Goal: Task Accomplishment & Management: Manage account settings

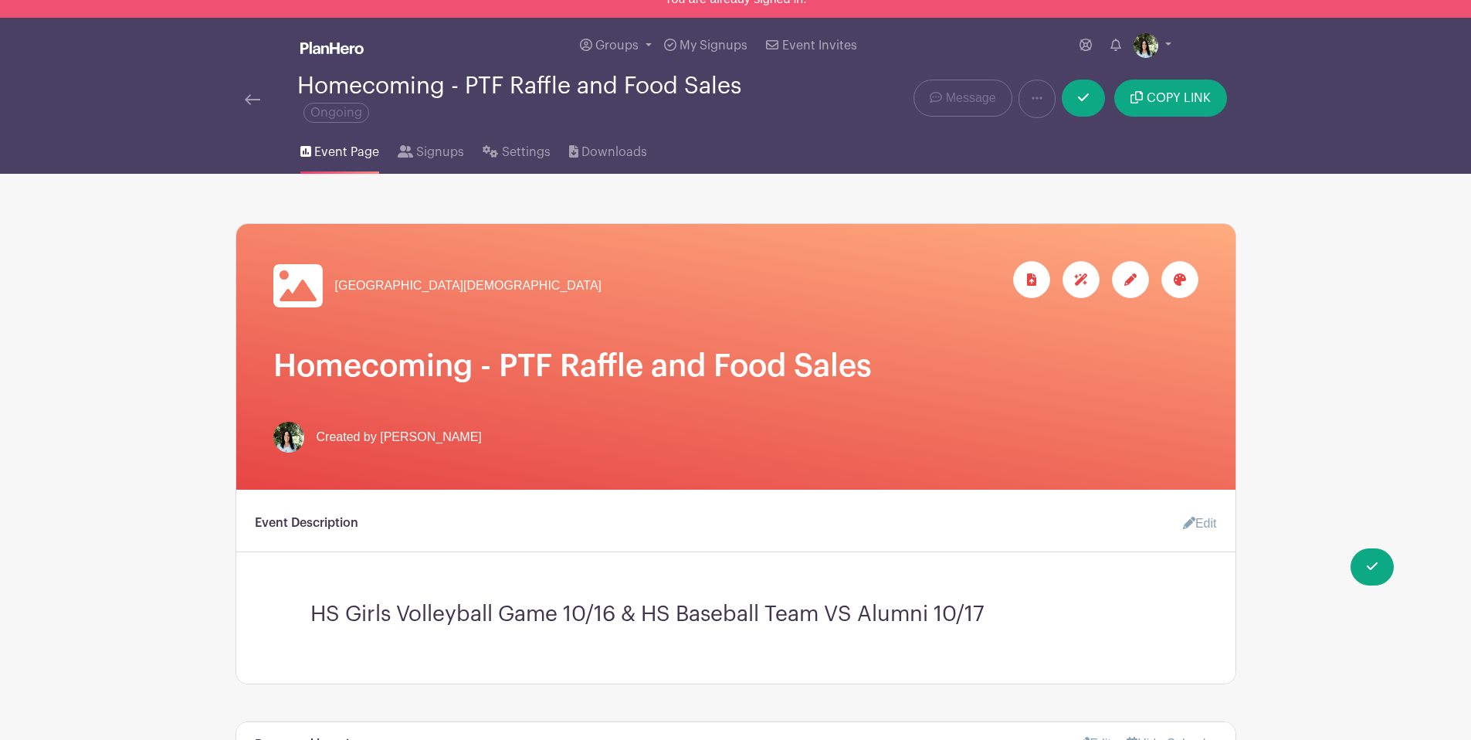
scroll to position [21, 0]
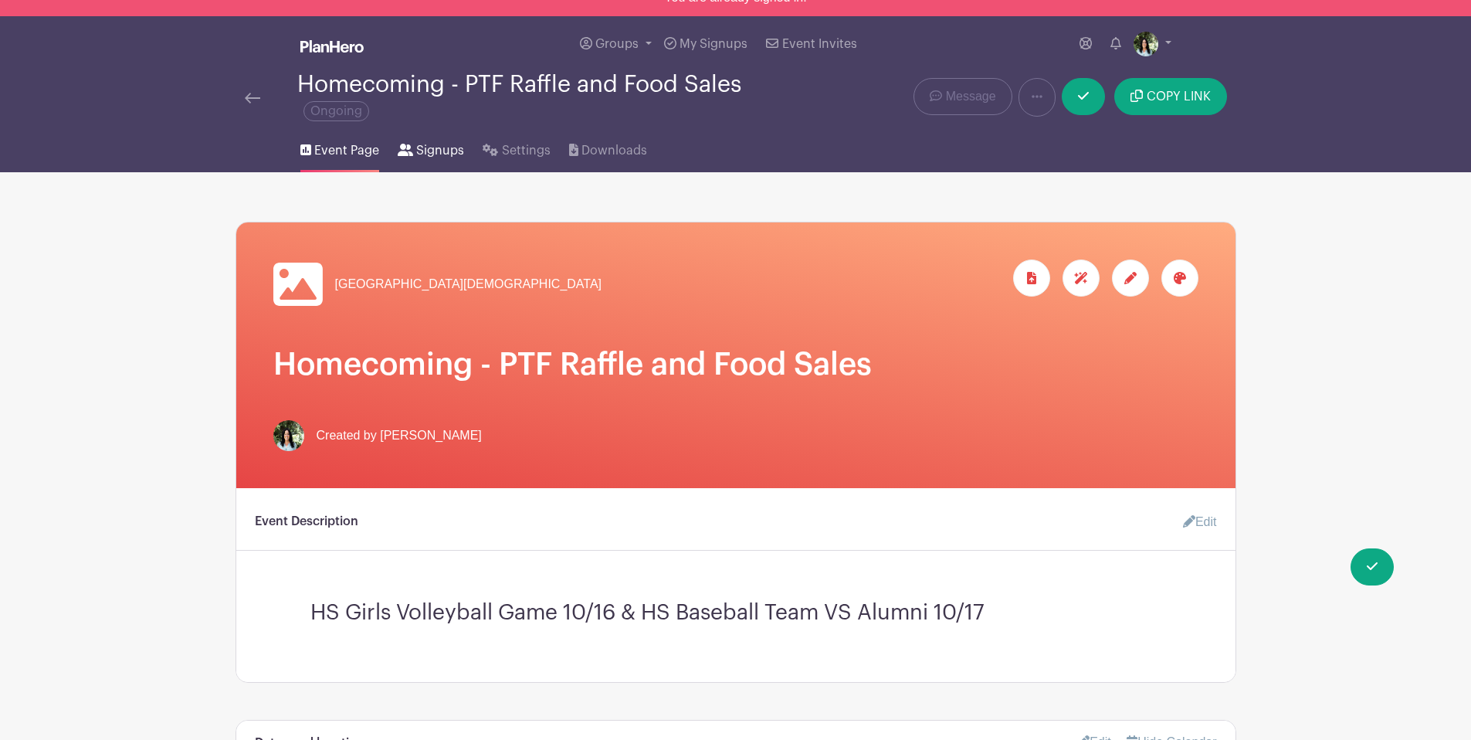
click at [404, 165] on link "Signups" at bounding box center [431, 147] width 66 height 49
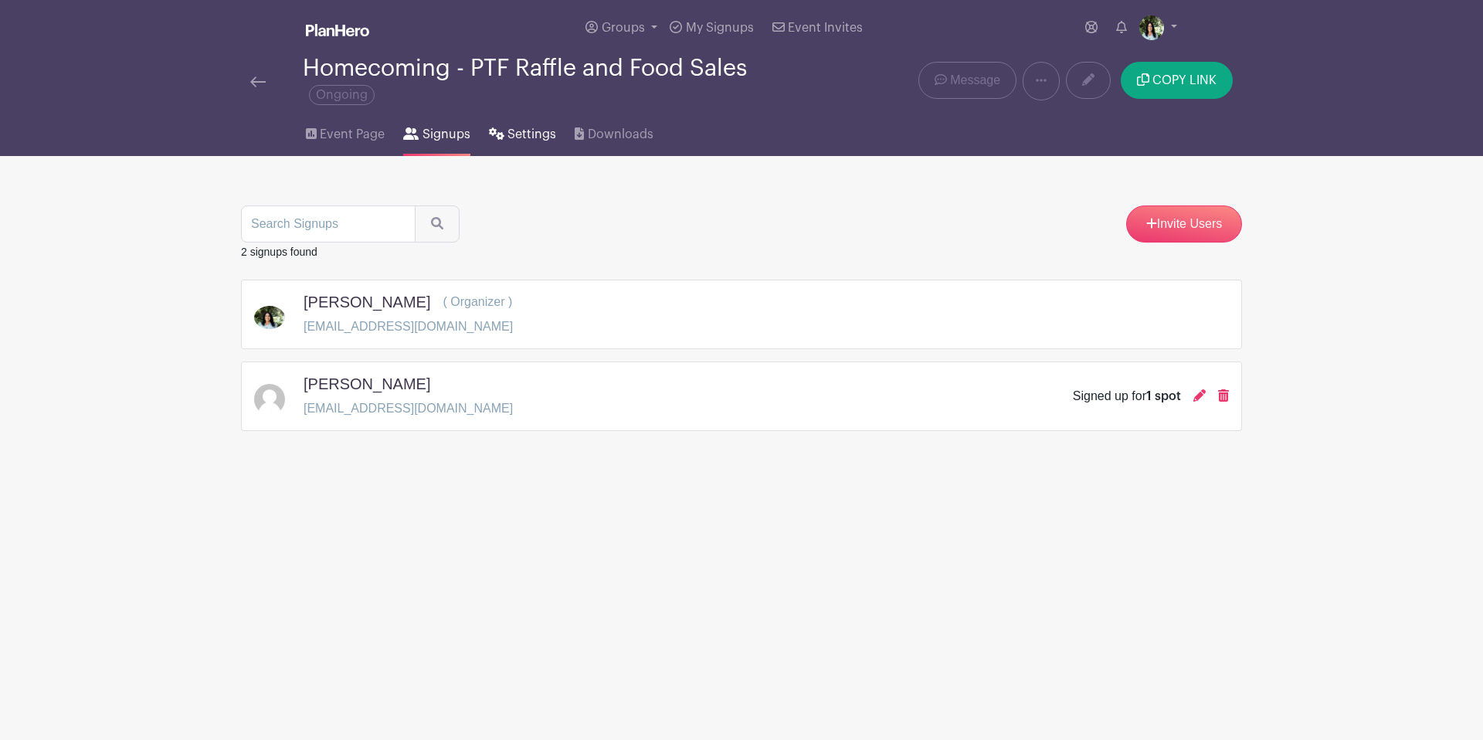
click at [508, 134] on span "Settings" at bounding box center [531, 134] width 49 height 19
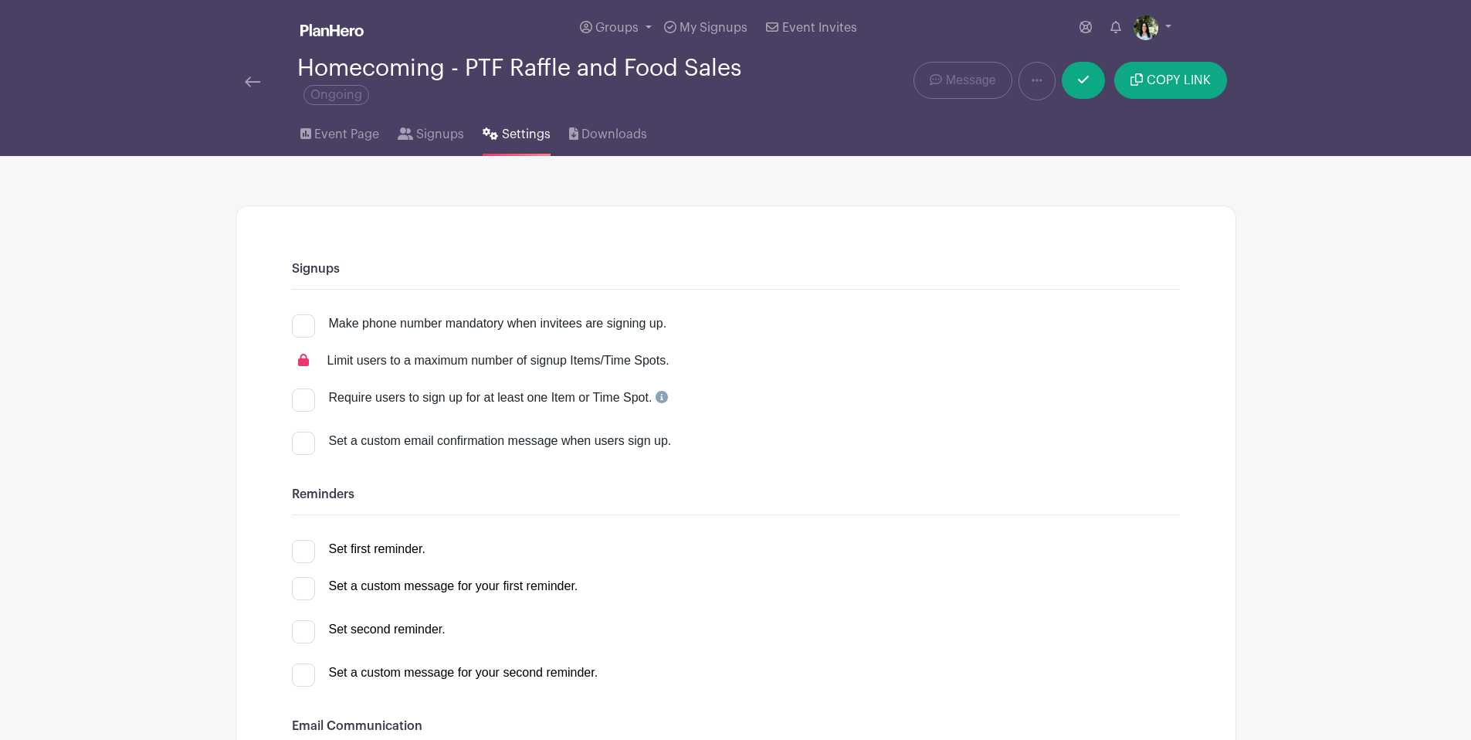
click at [249, 76] on link at bounding box center [252, 81] width 15 height 19
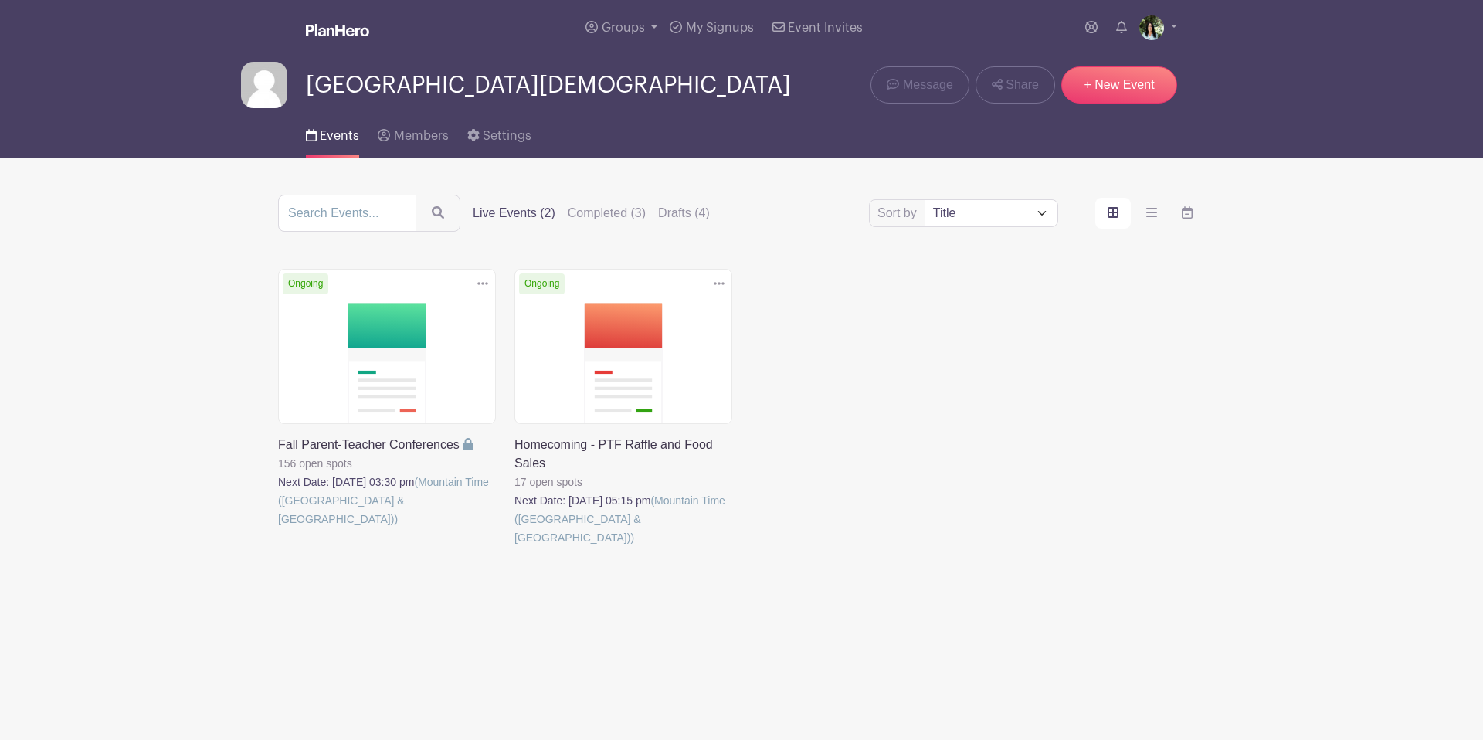
click at [278, 528] on link at bounding box center [278, 528] width 0 height 0
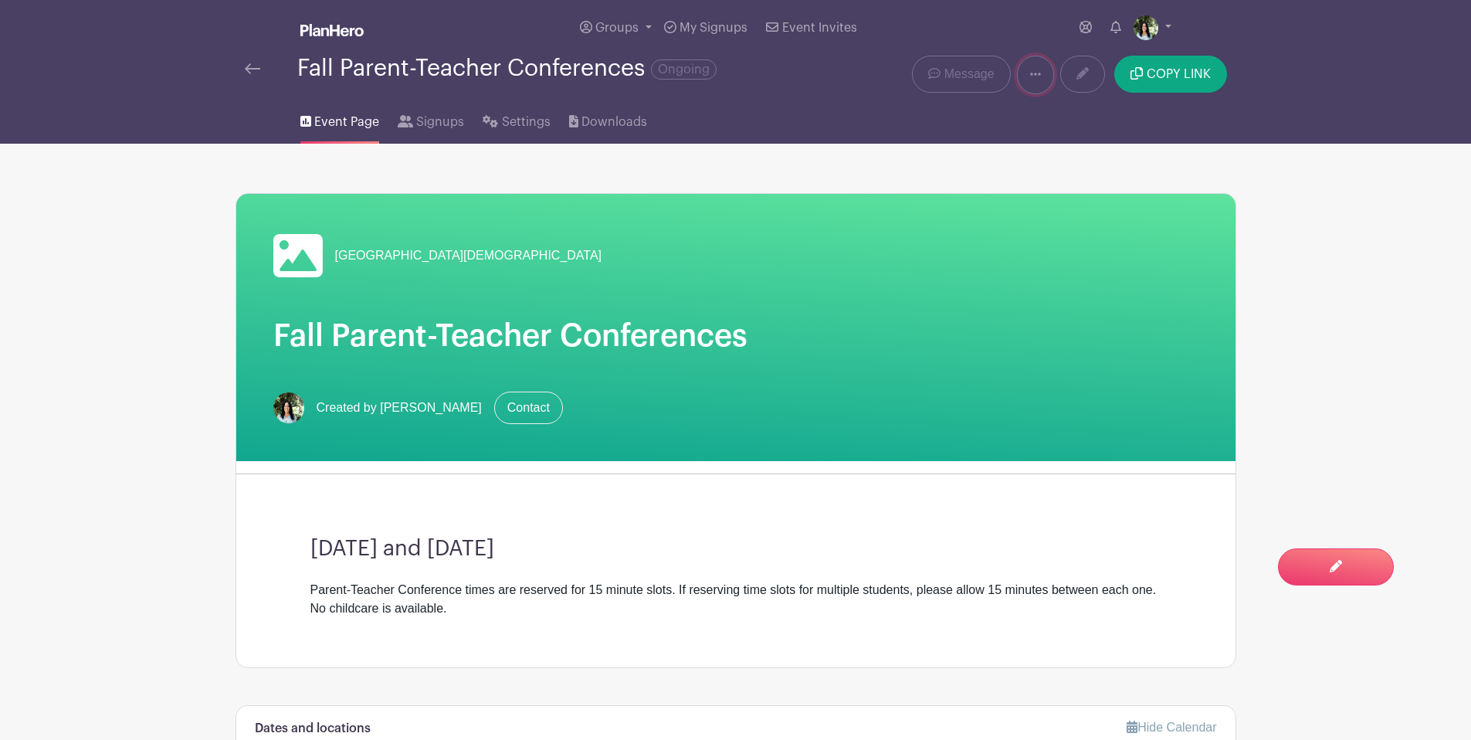
click at [1037, 76] on icon at bounding box center [1035, 74] width 11 height 12
click at [511, 135] on link "Settings" at bounding box center [516, 118] width 67 height 49
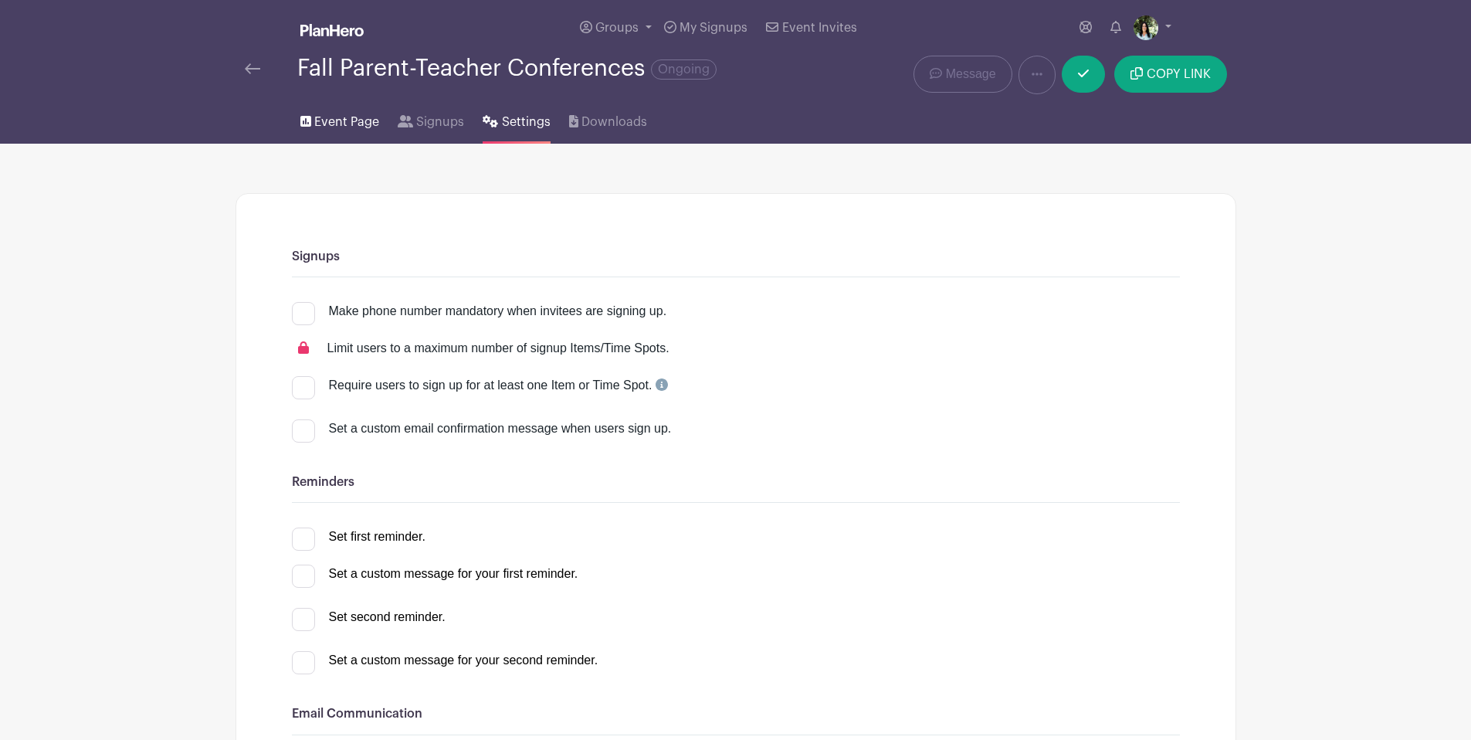
click at [351, 131] on span "Event Page" at bounding box center [346, 122] width 65 height 19
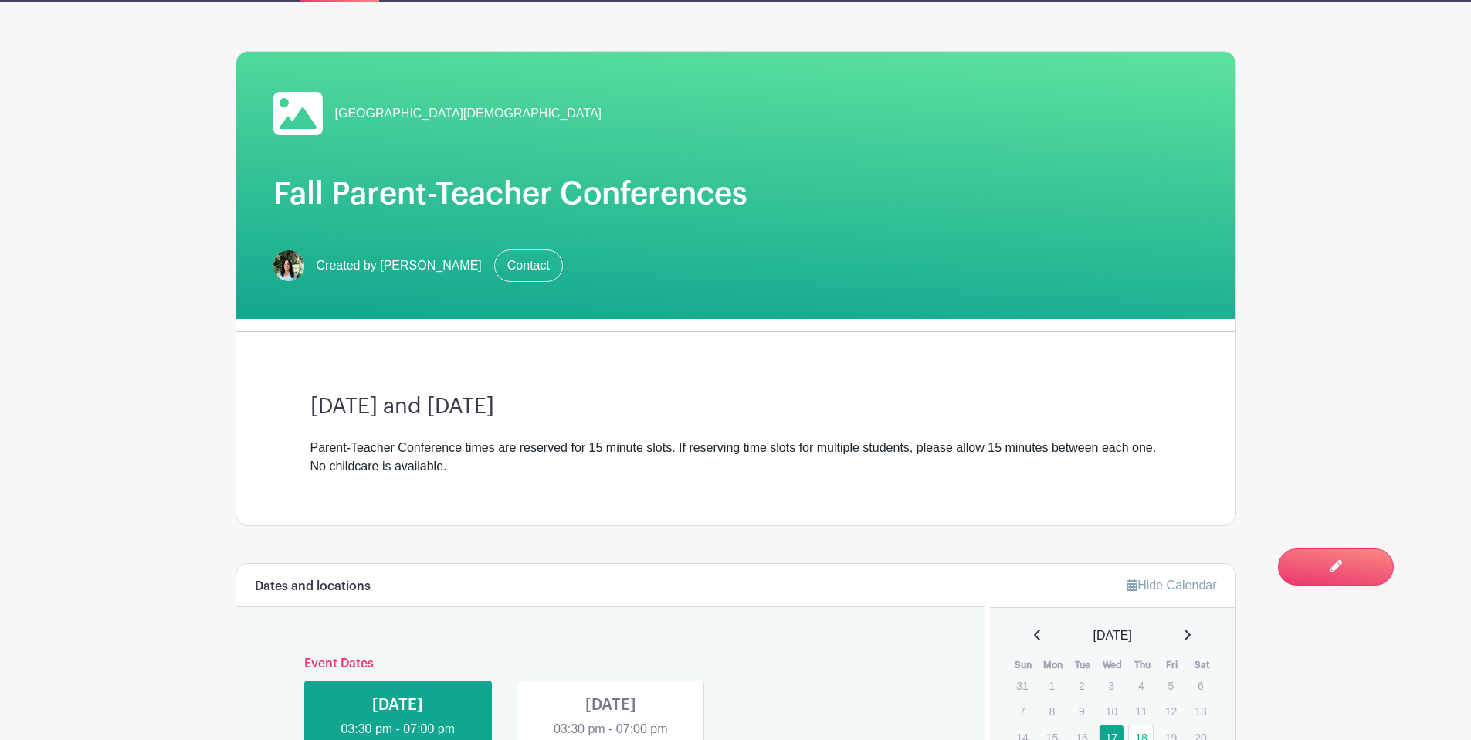
scroll to position [148, 0]
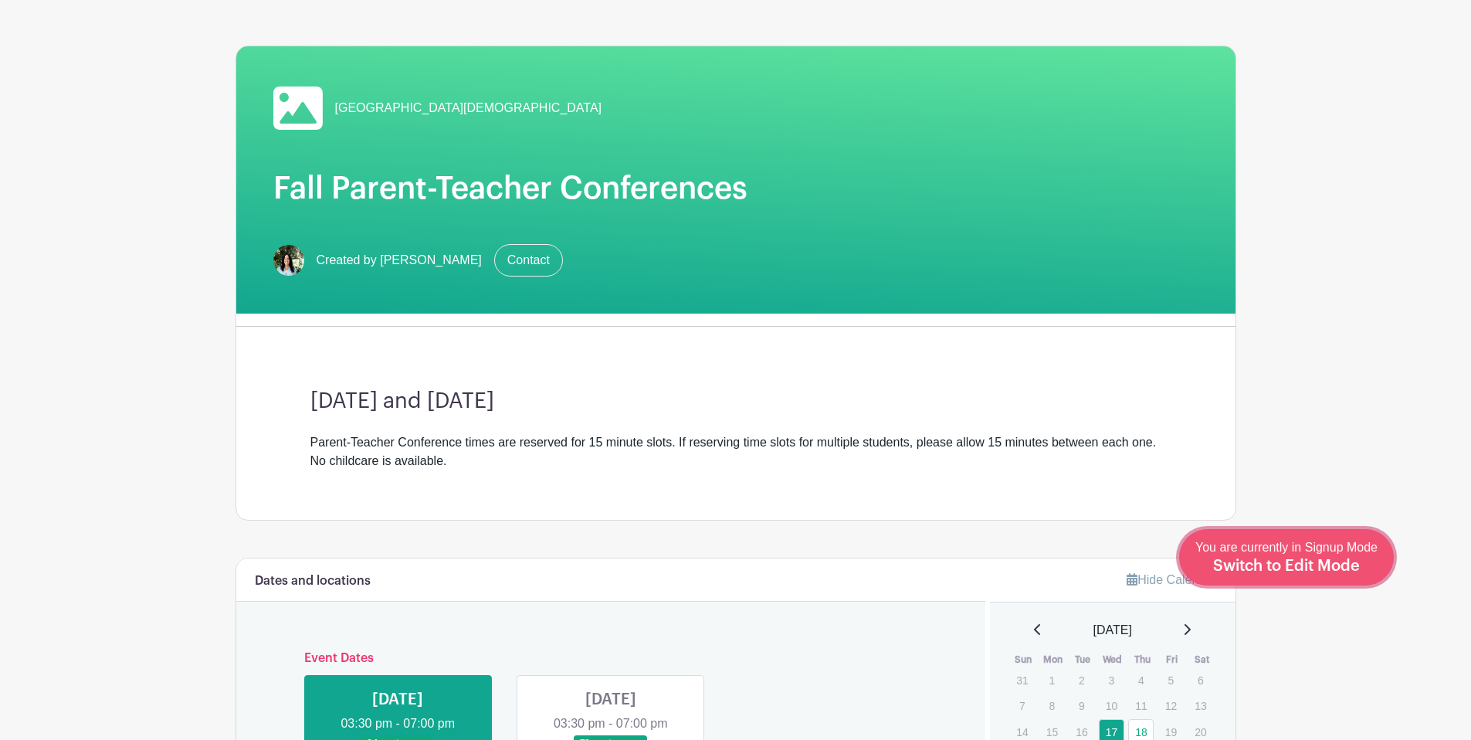
drag, startPoint x: 1354, startPoint y: 569, endPoint x: 1359, endPoint y: 561, distance: 9.7
click at [1354, 568] on span "Switch to Edit Mode" at bounding box center [1286, 565] width 147 height 15
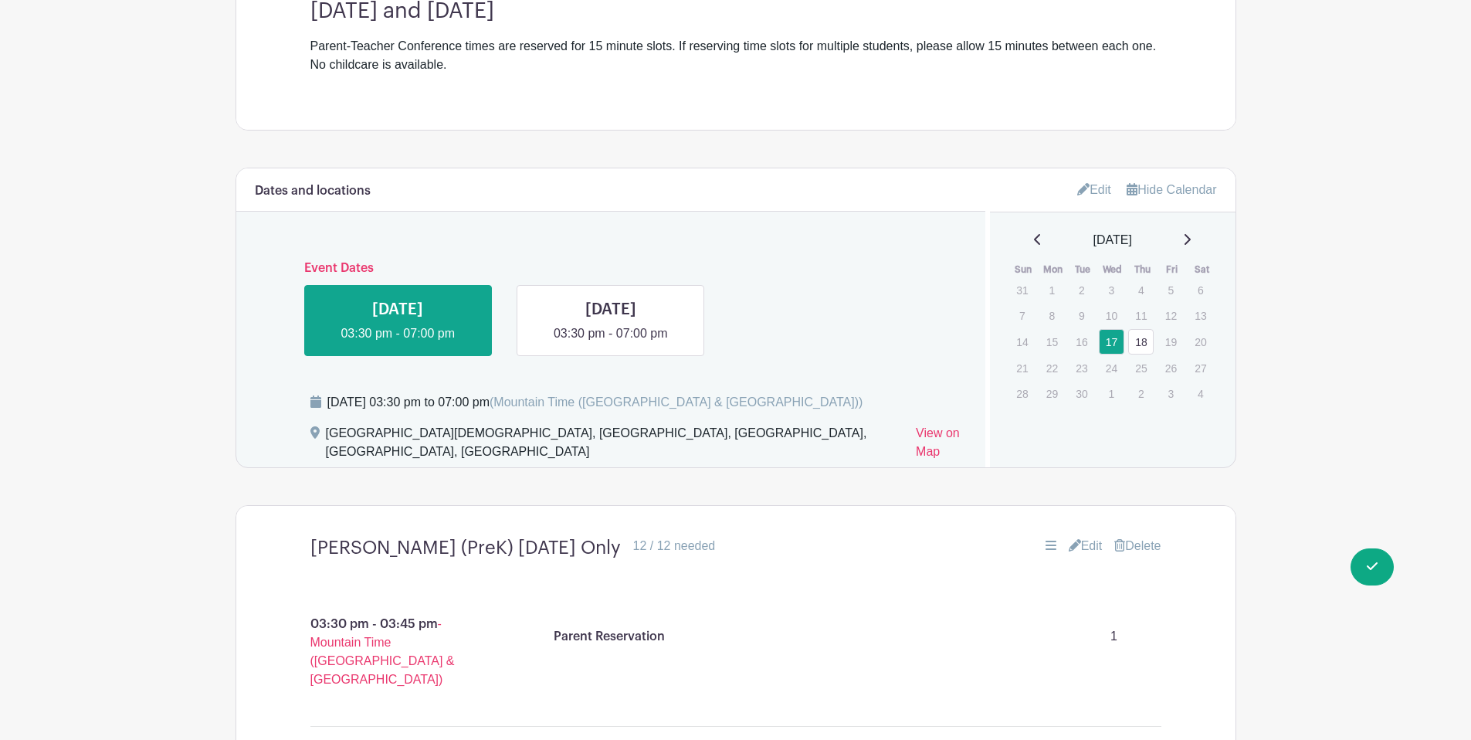
scroll to position [617, 0]
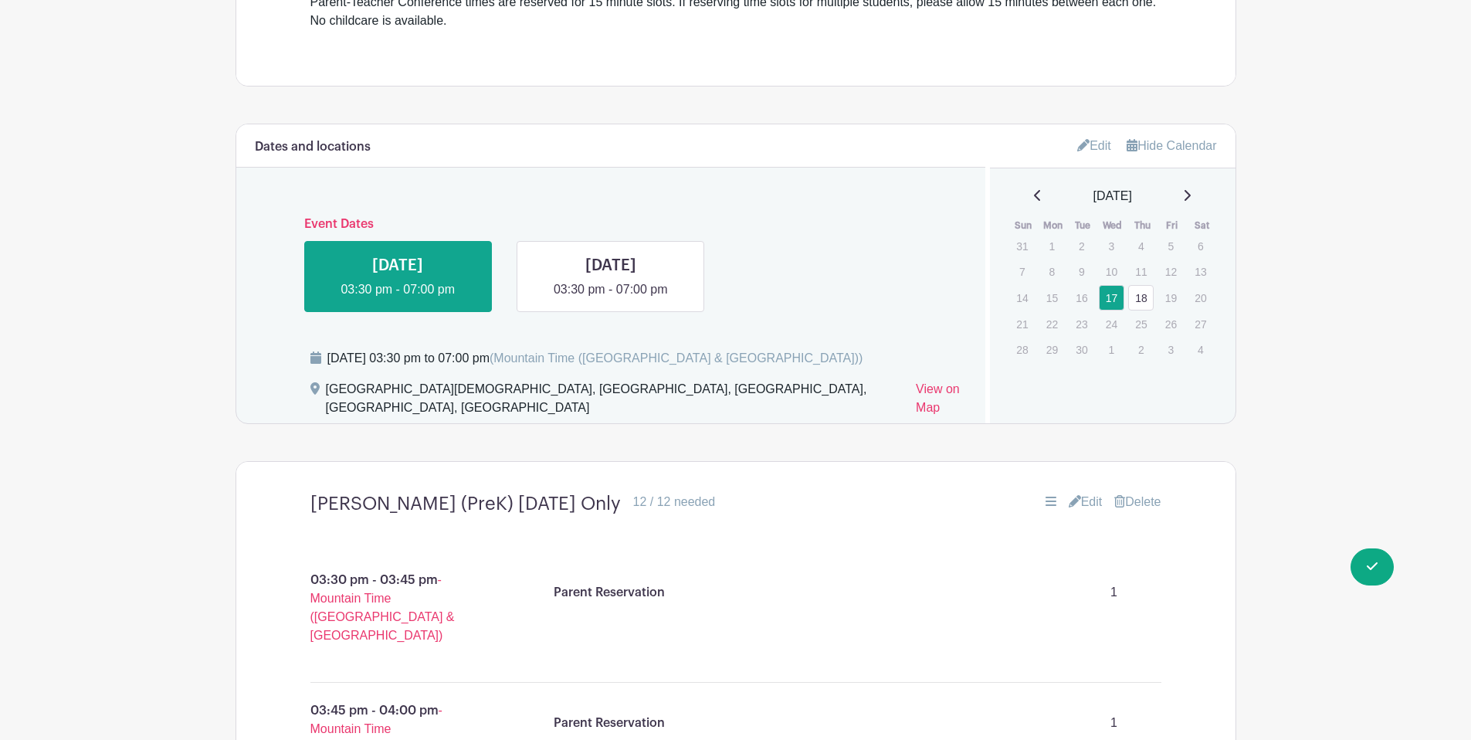
click at [1095, 148] on link "Edit" at bounding box center [1095, 145] width 34 height 25
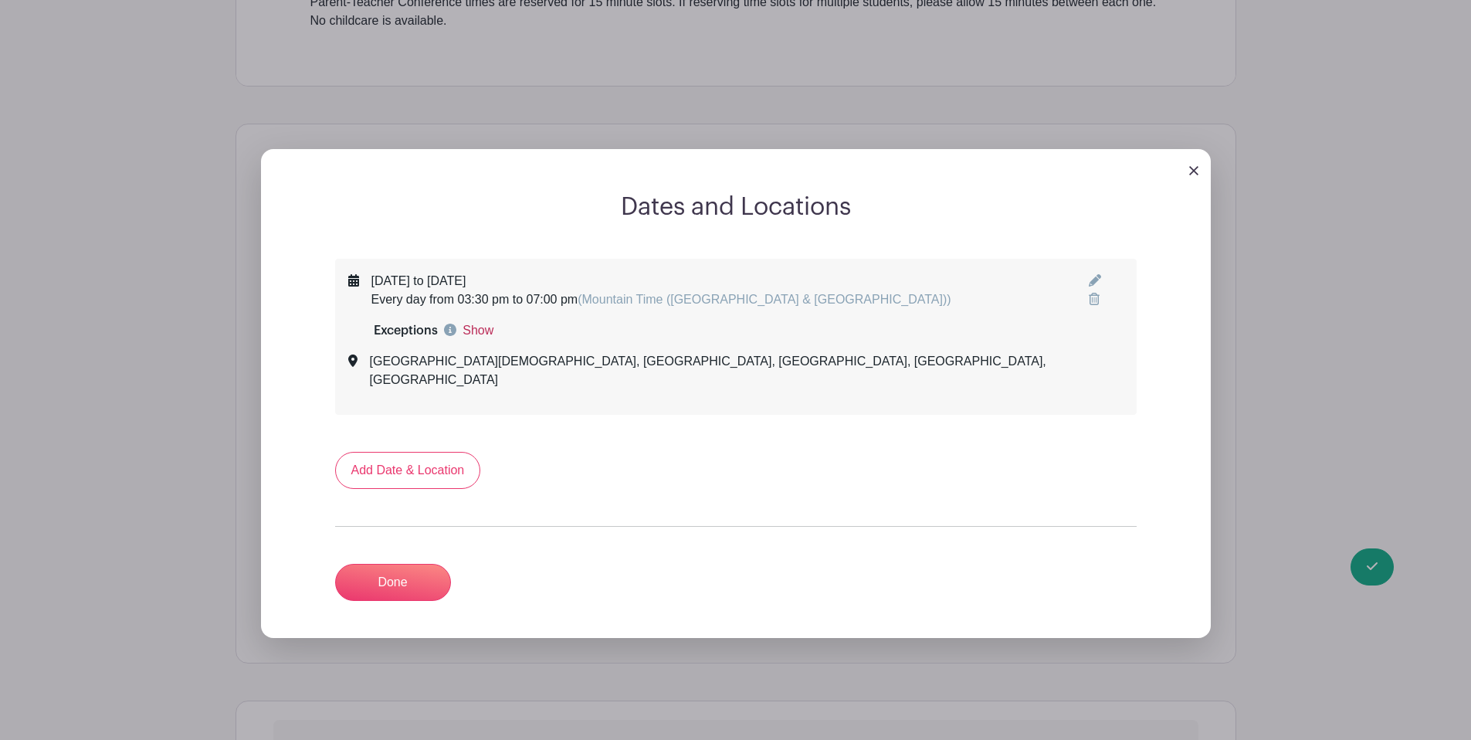
click at [479, 331] on link "Show" at bounding box center [478, 330] width 31 height 19
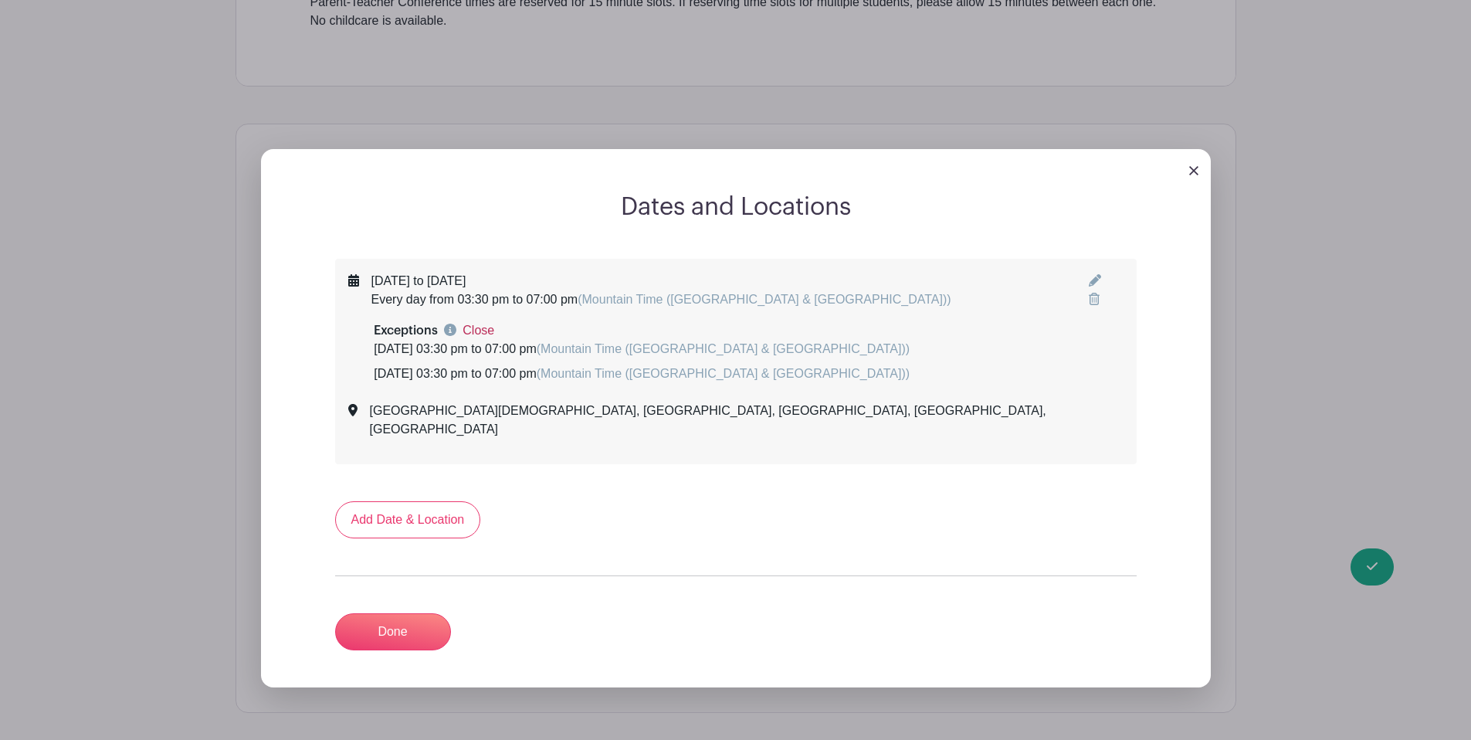
click at [480, 331] on link "Close" at bounding box center [479, 330] width 32 height 19
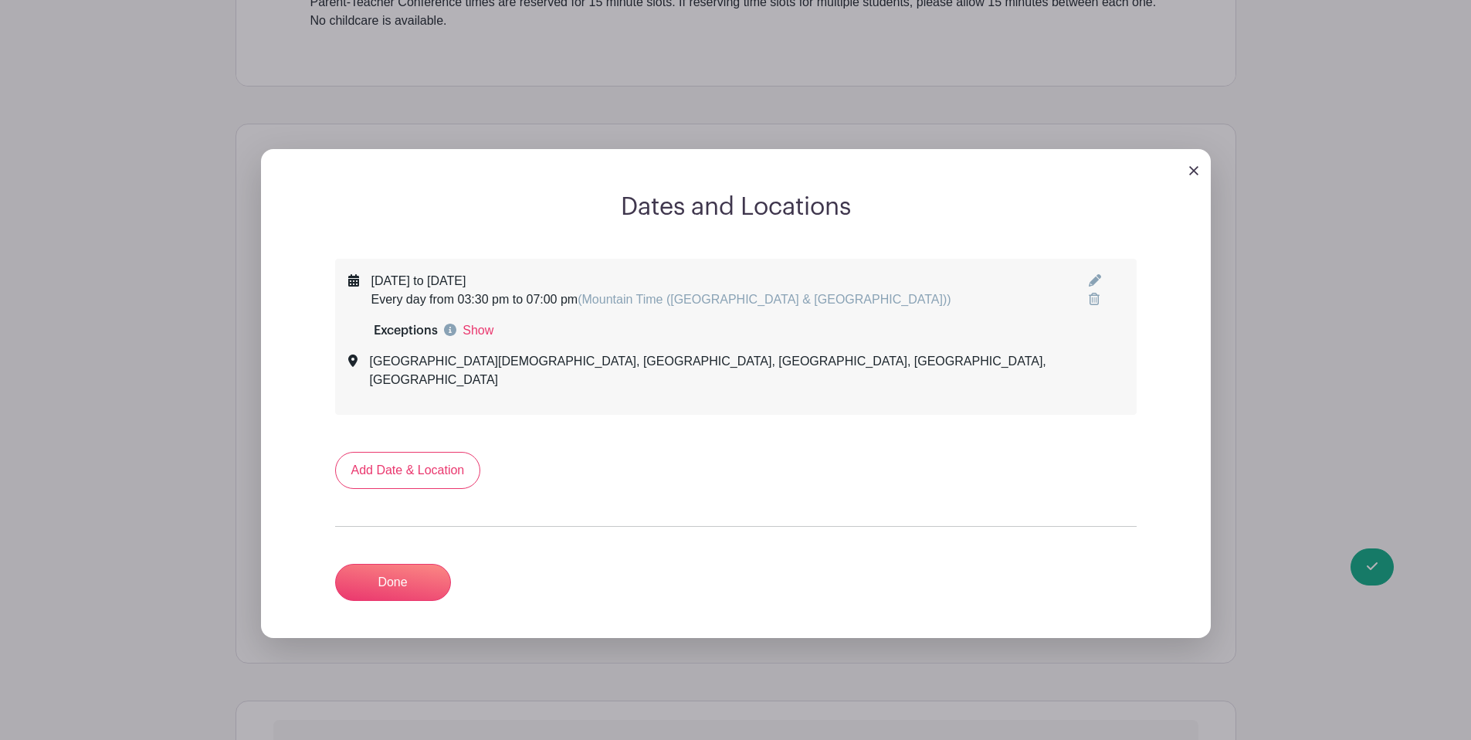
click at [1193, 179] on div at bounding box center [736, 170] width 950 height 43
click at [1192, 175] on img at bounding box center [1194, 170] width 9 height 9
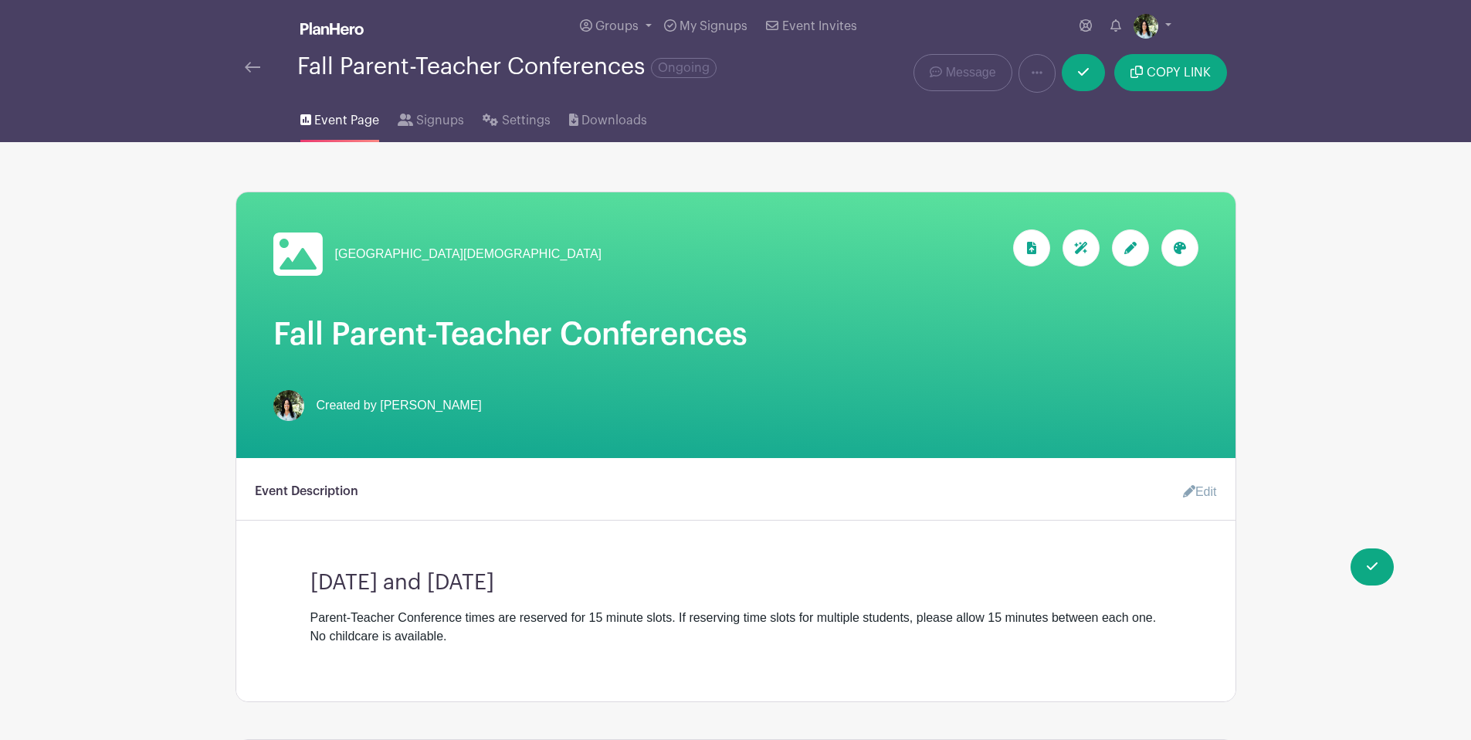
scroll to position [0, 0]
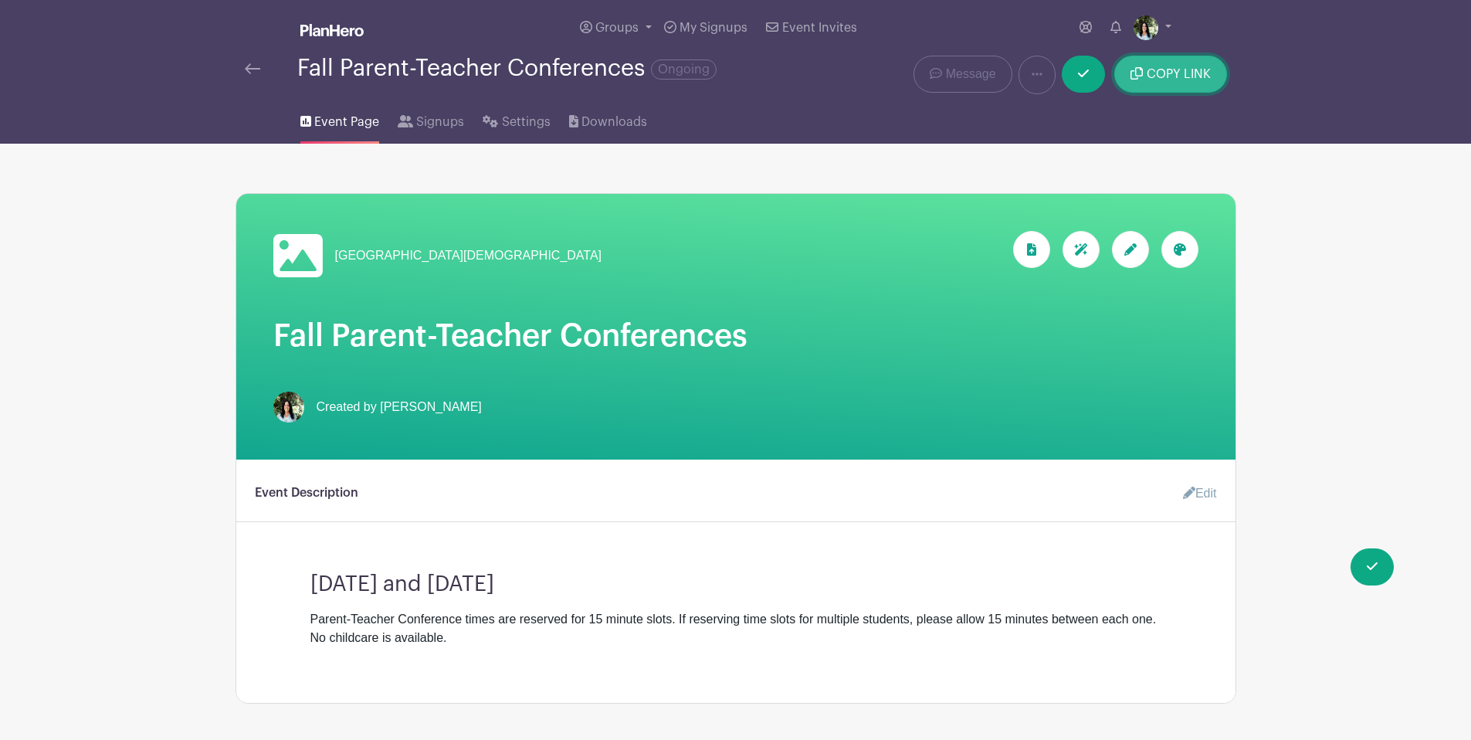
click at [1178, 86] on button "COPY LINK" at bounding box center [1171, 74] width 112 height 37
click at [1132, 251] on icon at bounding box center [1131, 249] width 12 height 12
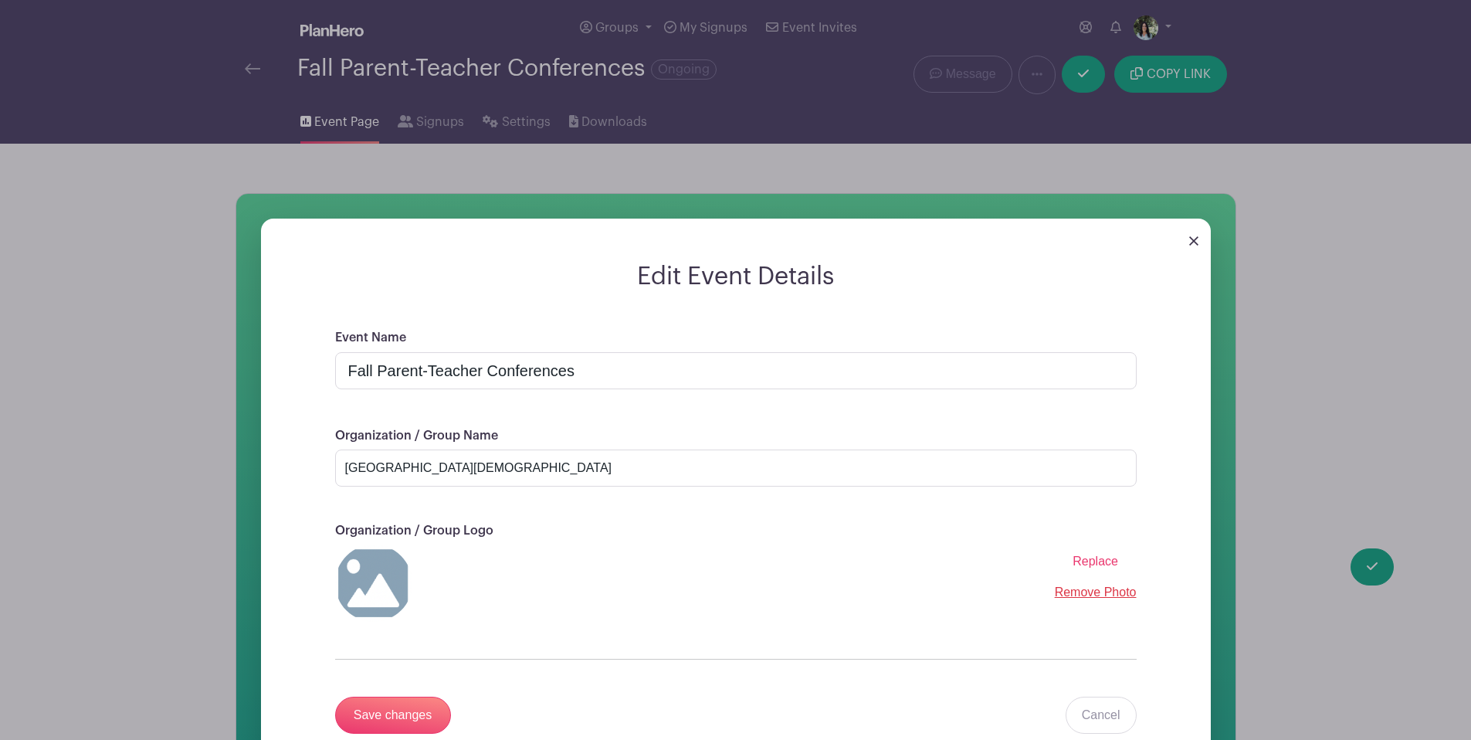
click at [1197, 243] on img at bounding box center [1194, 240] width 9 height 9
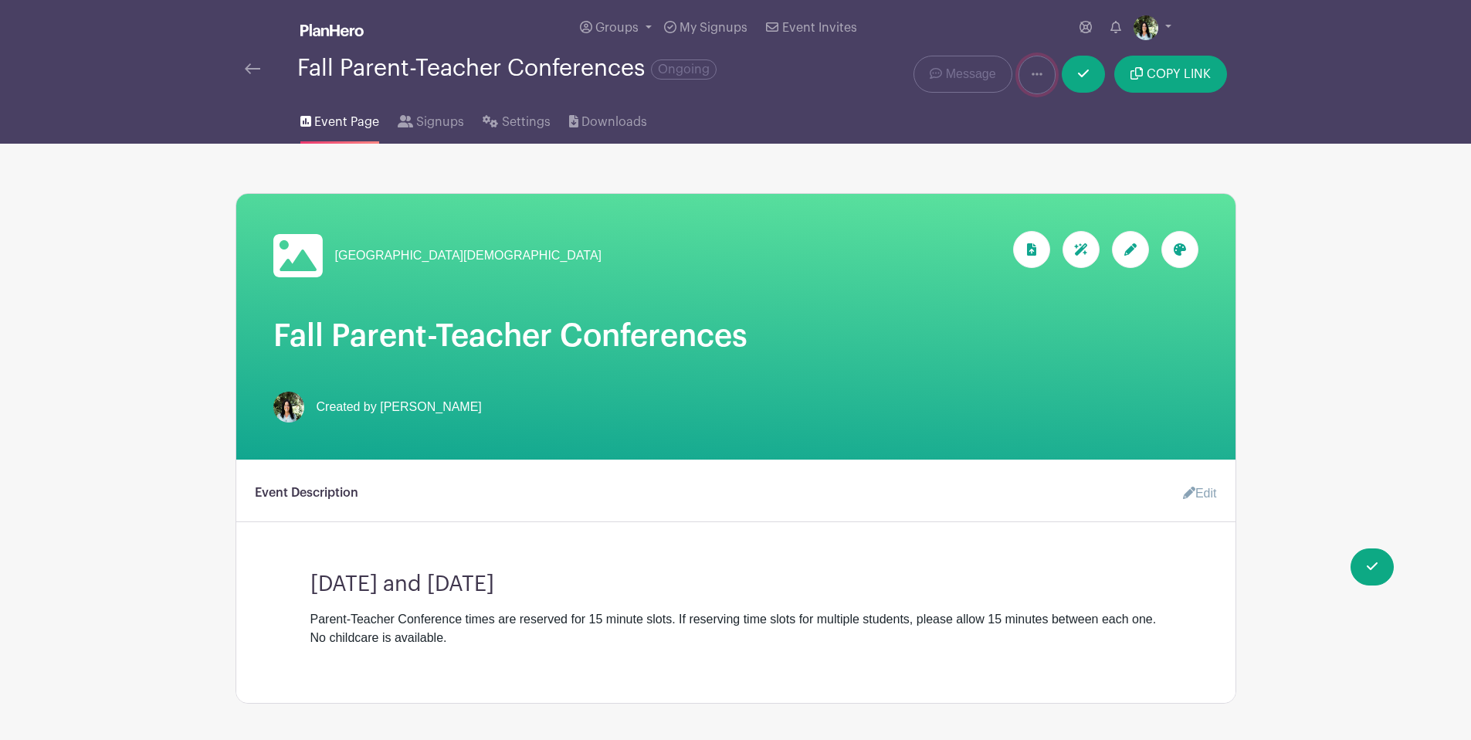
click at [1037, 79] on icon at bounding box center [1037, 74] width 11 height 12
click at [1095, 73] on link at bounding box center [1083, 74] width 43 height 37
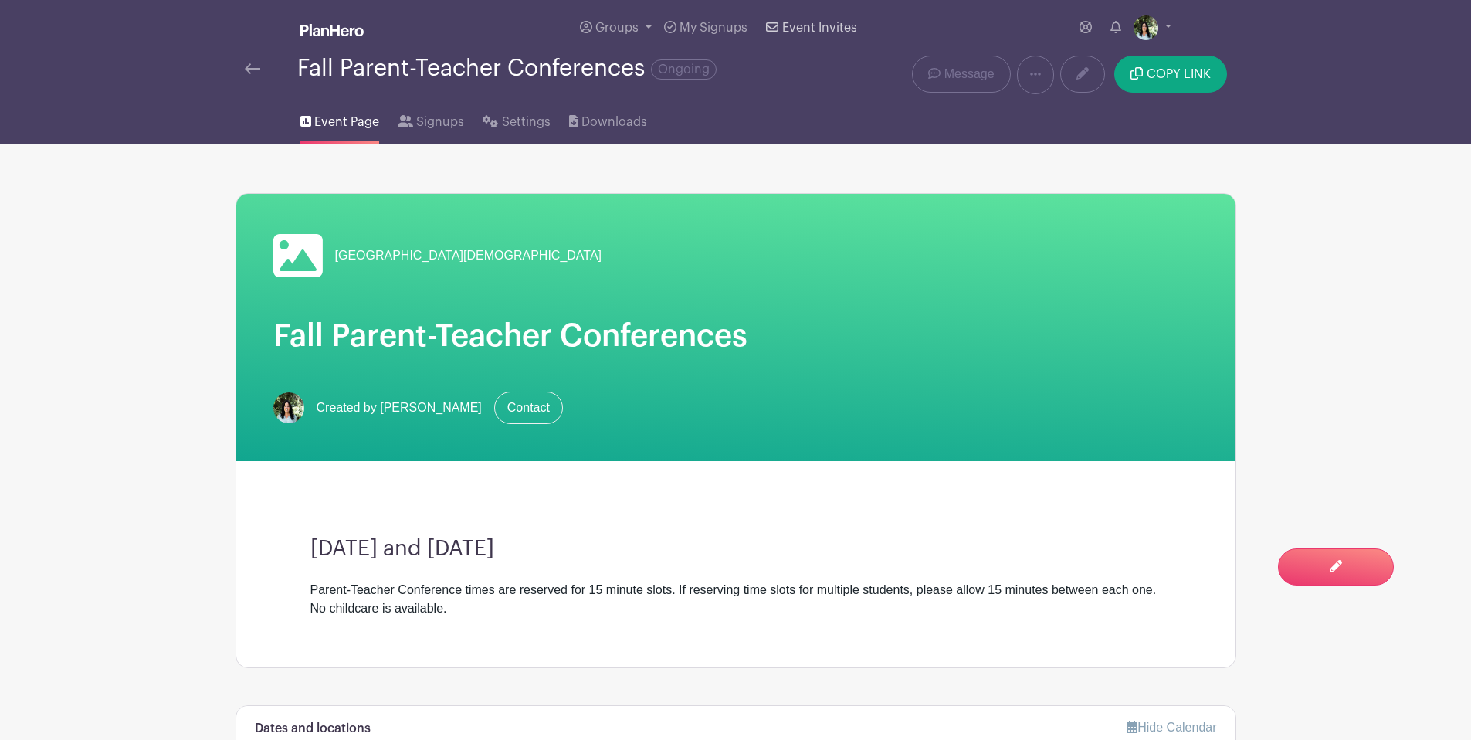
click at [847, 33] on span "Event Invites" at bounding box center [819, 28] width 75 height 12
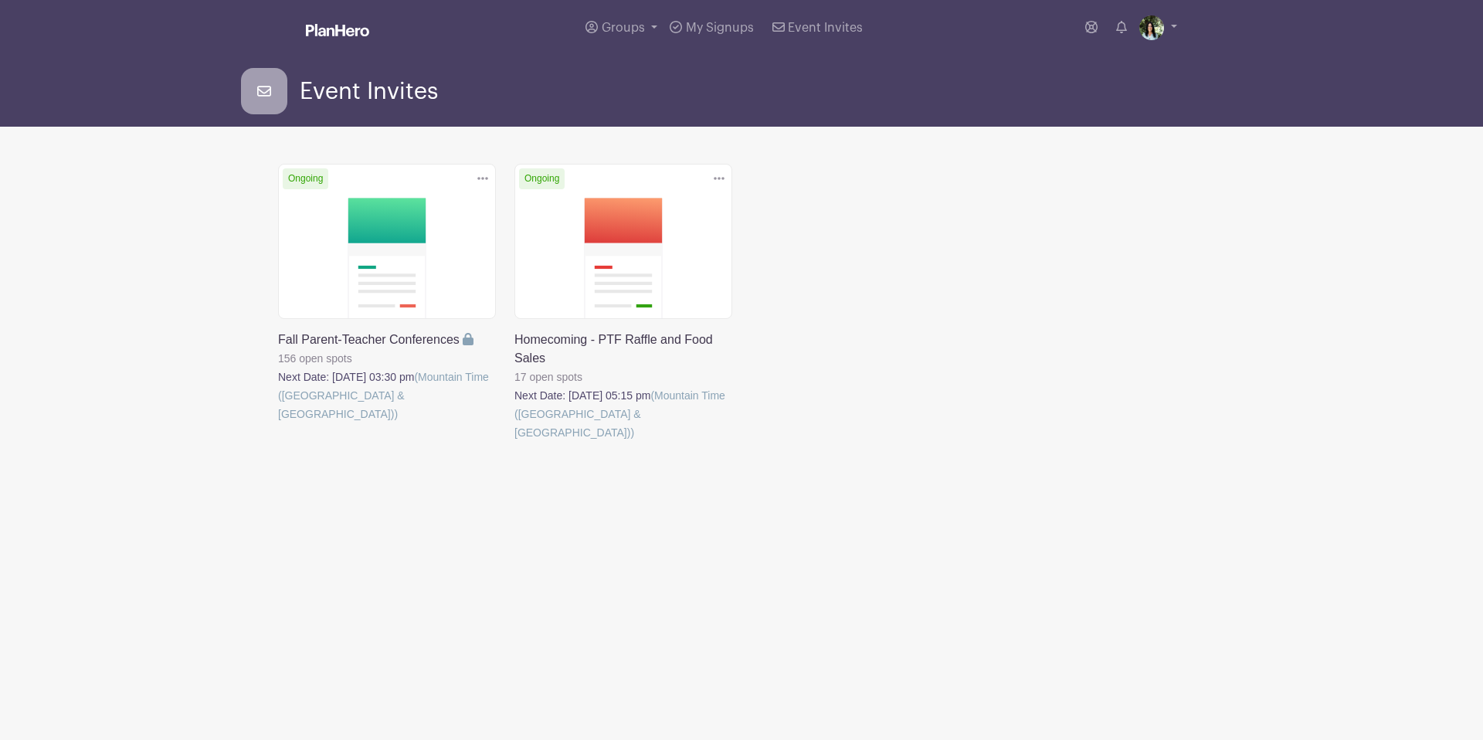
click at [278, 423] on link at bounding box center [278, 423] width 0 height 0
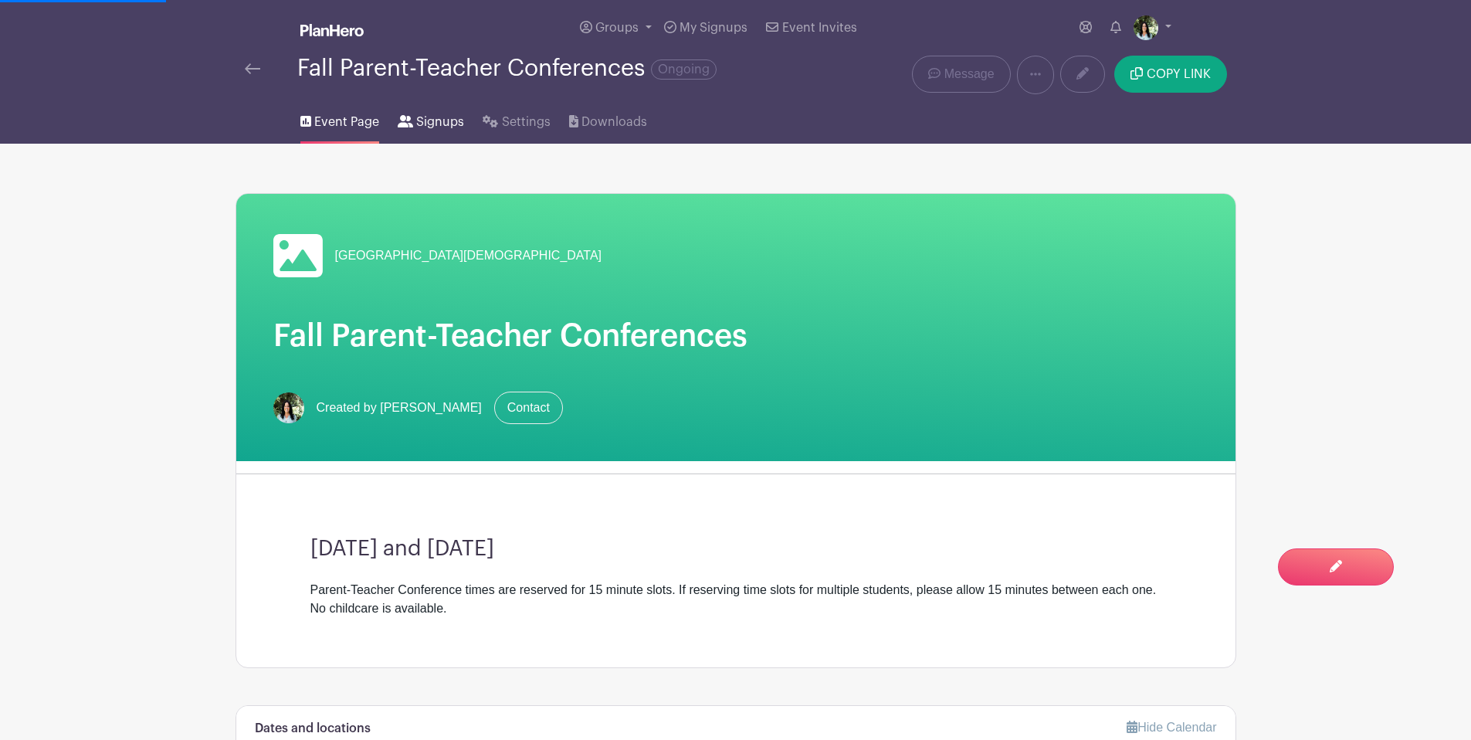
click at [432, 136] on link "Signups" at bounding box center [431, 118] width 66 height 49
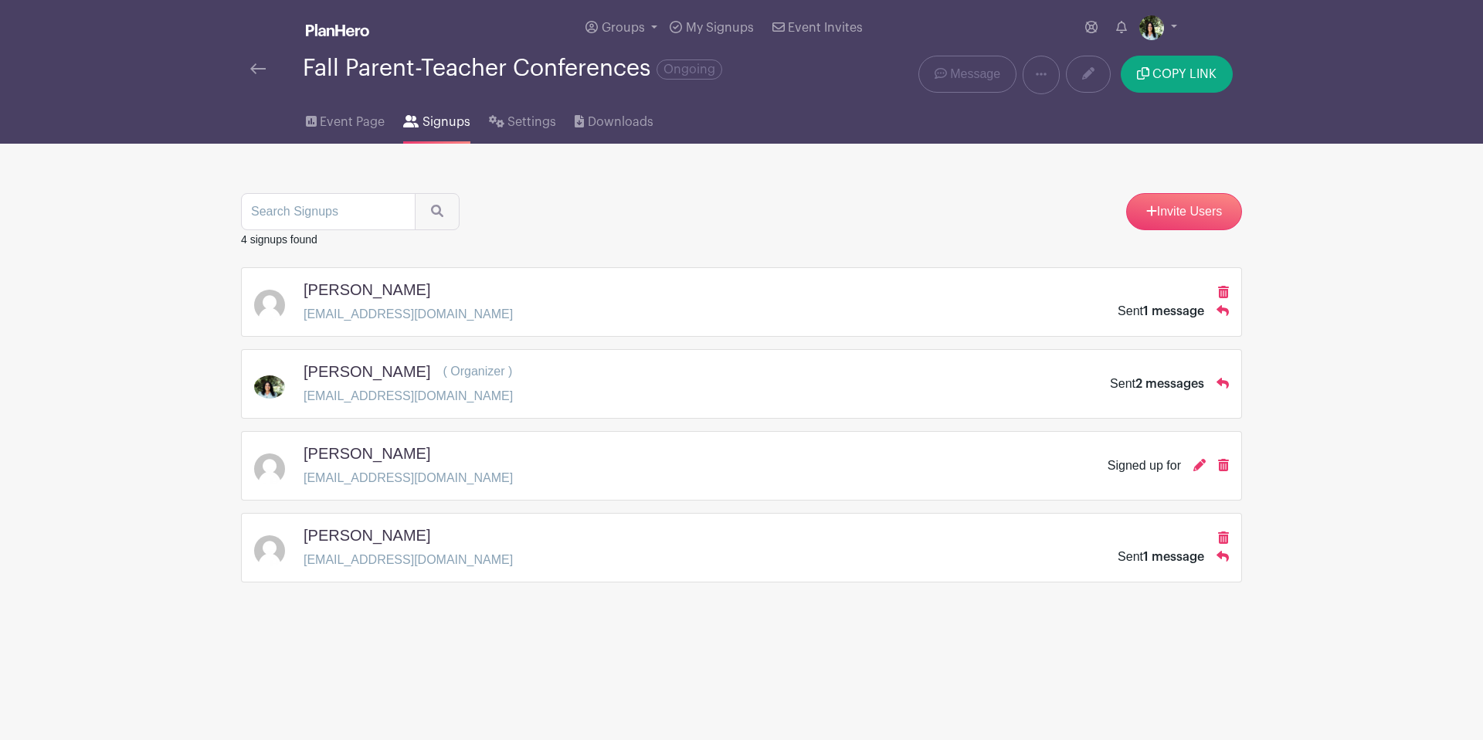
click at [368, 541] on h5 "Nicole McNamara" at bounding box center [367, 535] width 127 height 19
click at [364, 127] on span "Event Page" at bounding box center [352, 122] width 65 height 19
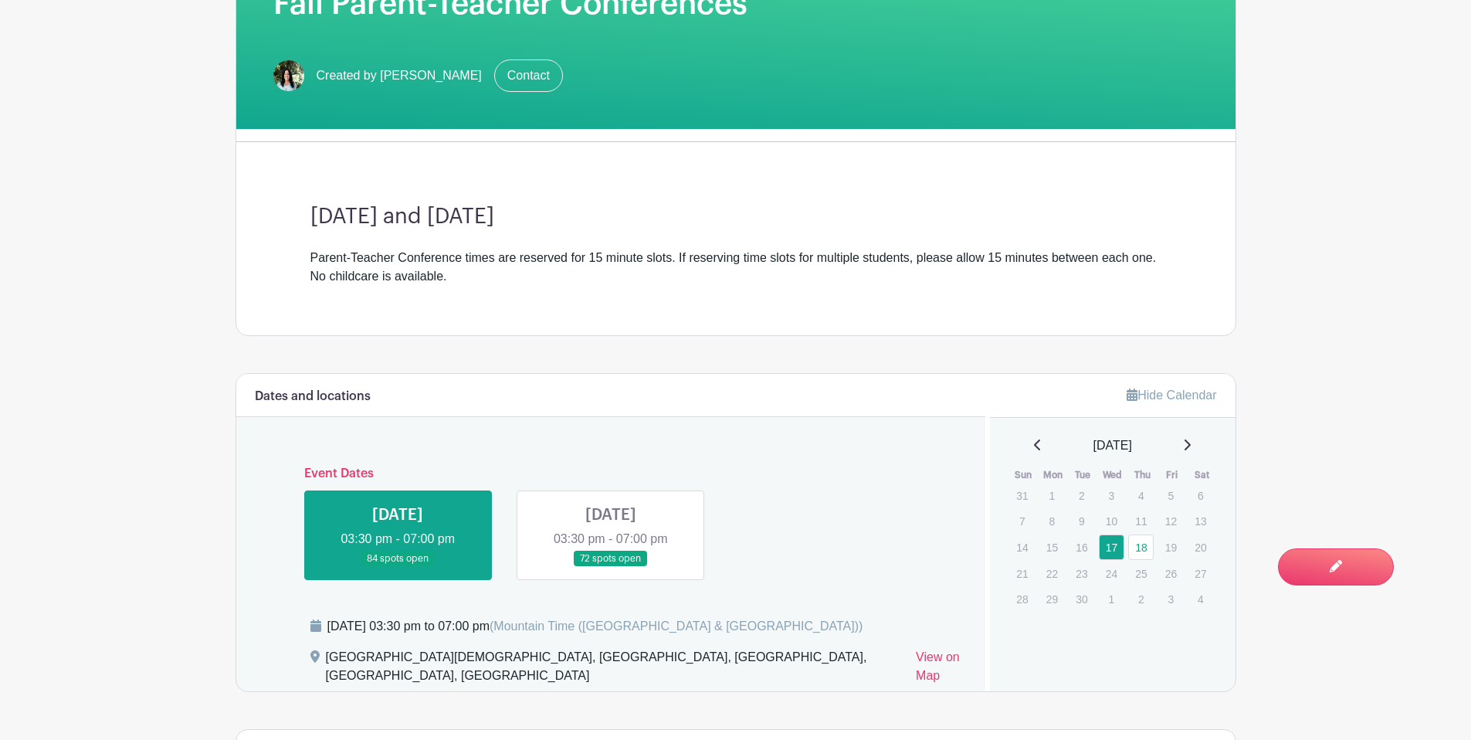
scroll to position [333, 0]
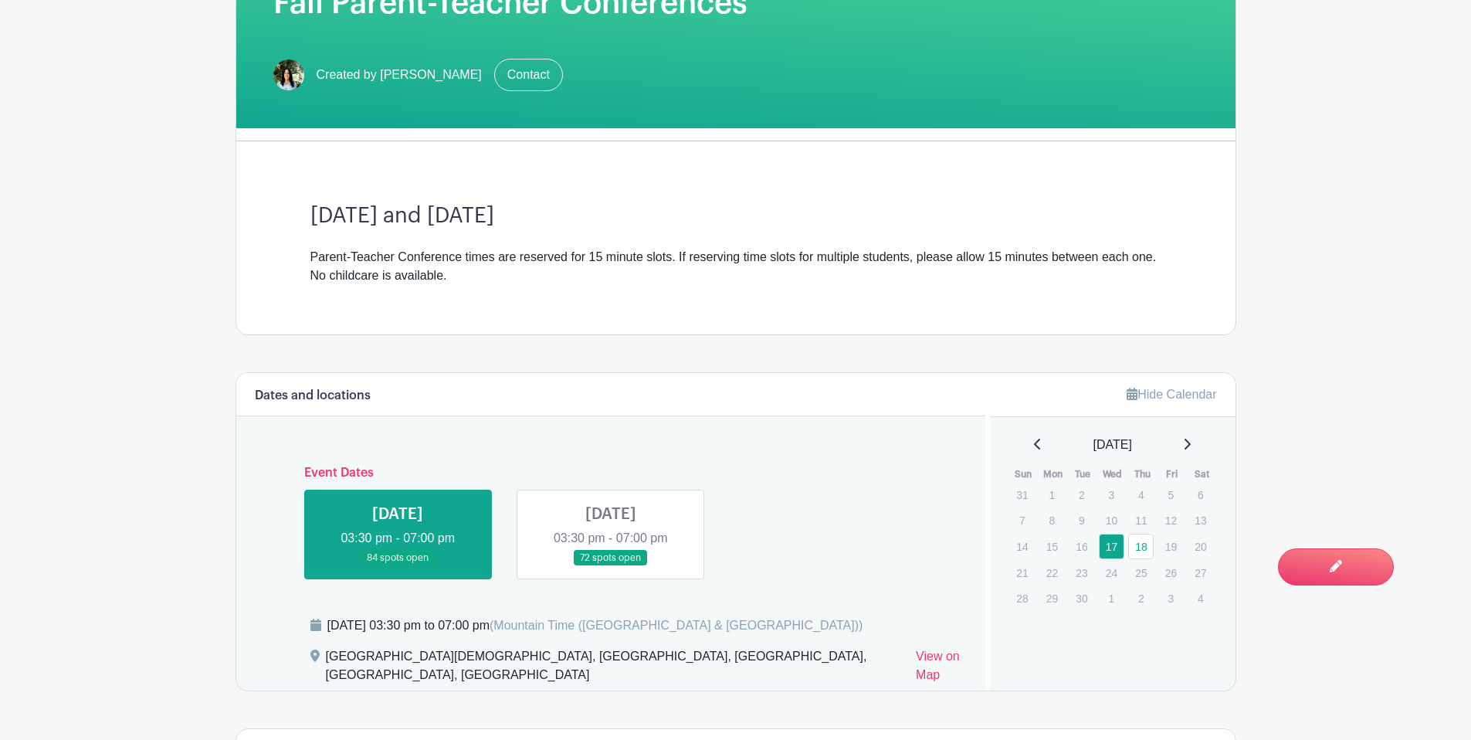
click at [661, 222] on h3 "Wednesday, September 17 and Thursday, September 18" at bounding box center [736, 216] width 851 height 26
click at [398, 566] on link at bounding box center [398, 566] width 0 height 0
click at [1384, 572] on link "Edit Event You are currently in Signup Mode Switch to Edit Mode" at bounding box center [1286, 557] width 215 height 56
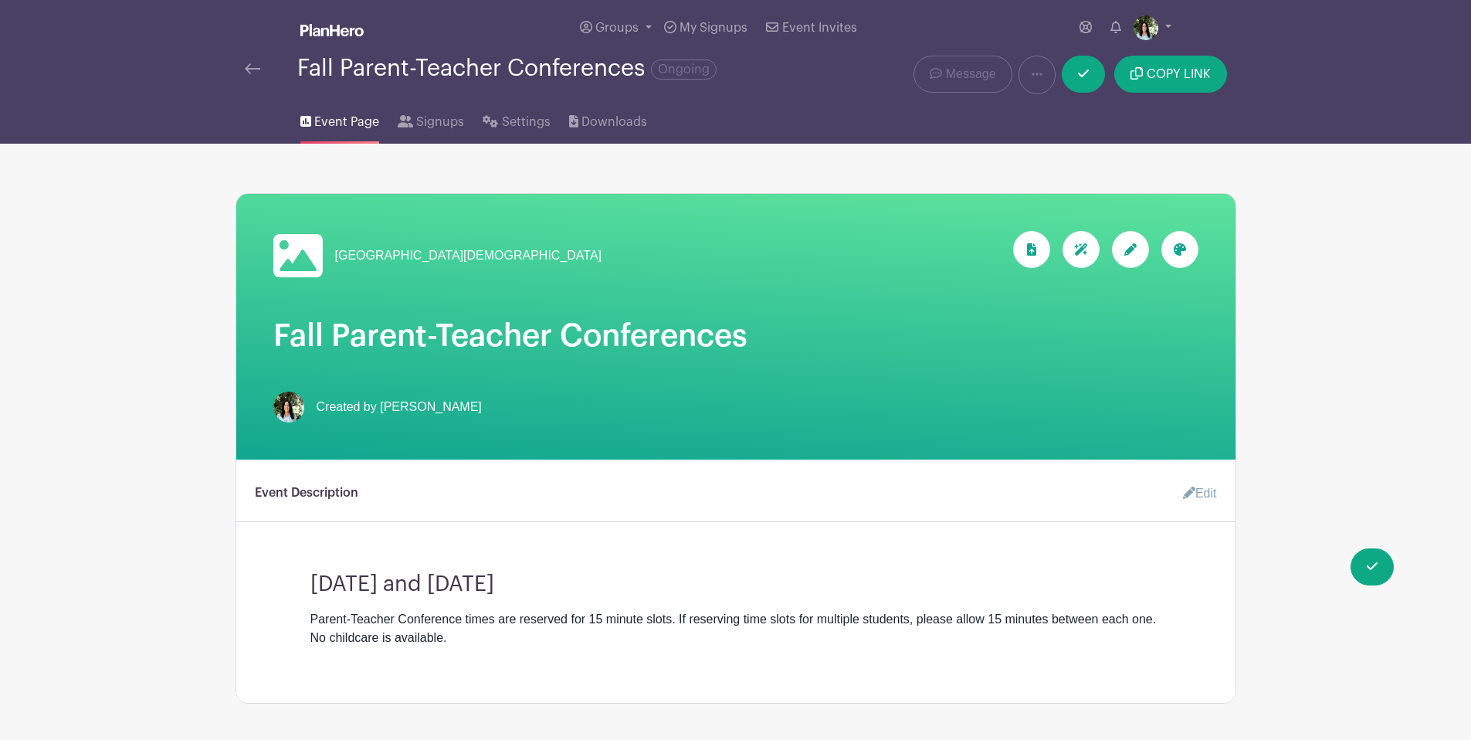
scroll to position [633, 0]
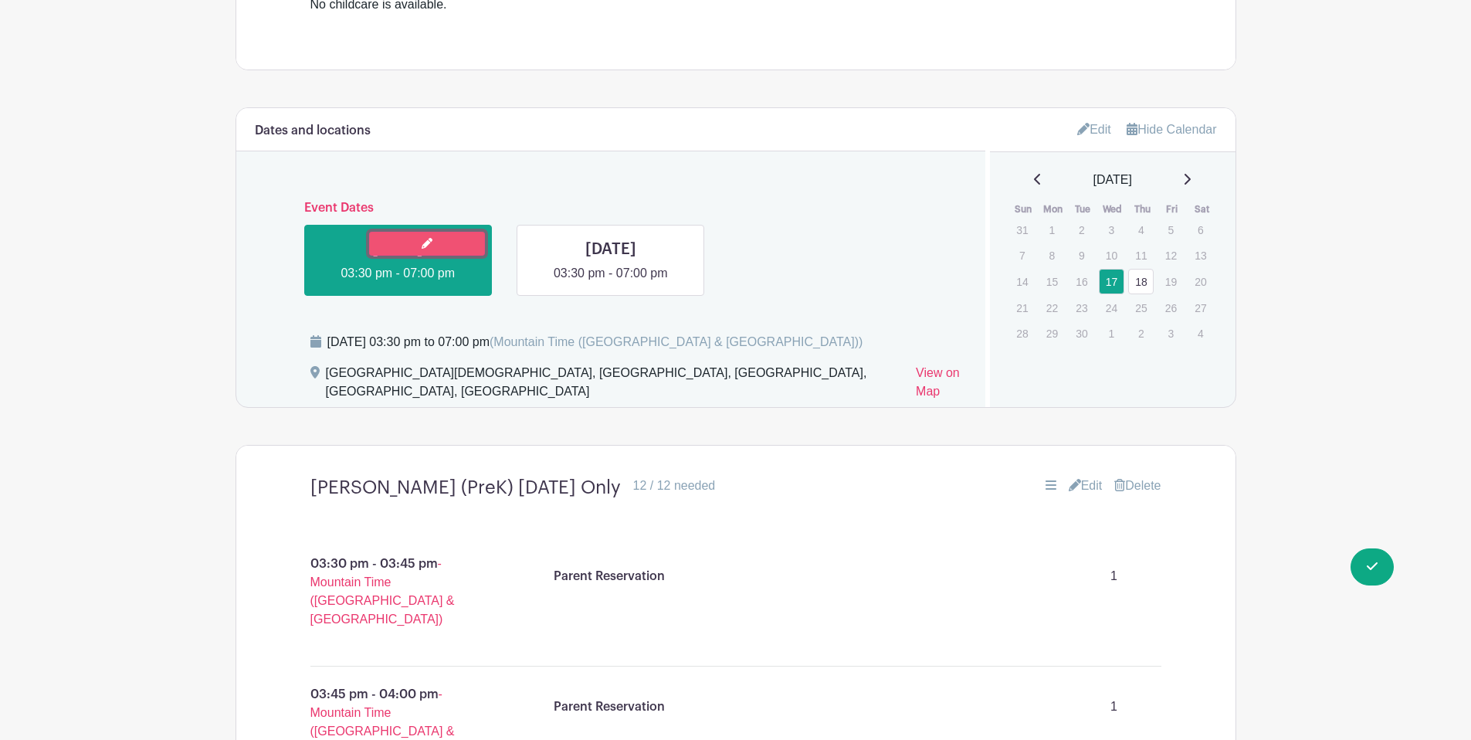
click at [458, 246] on link at bounding box center [427, 244] width 116 height 24
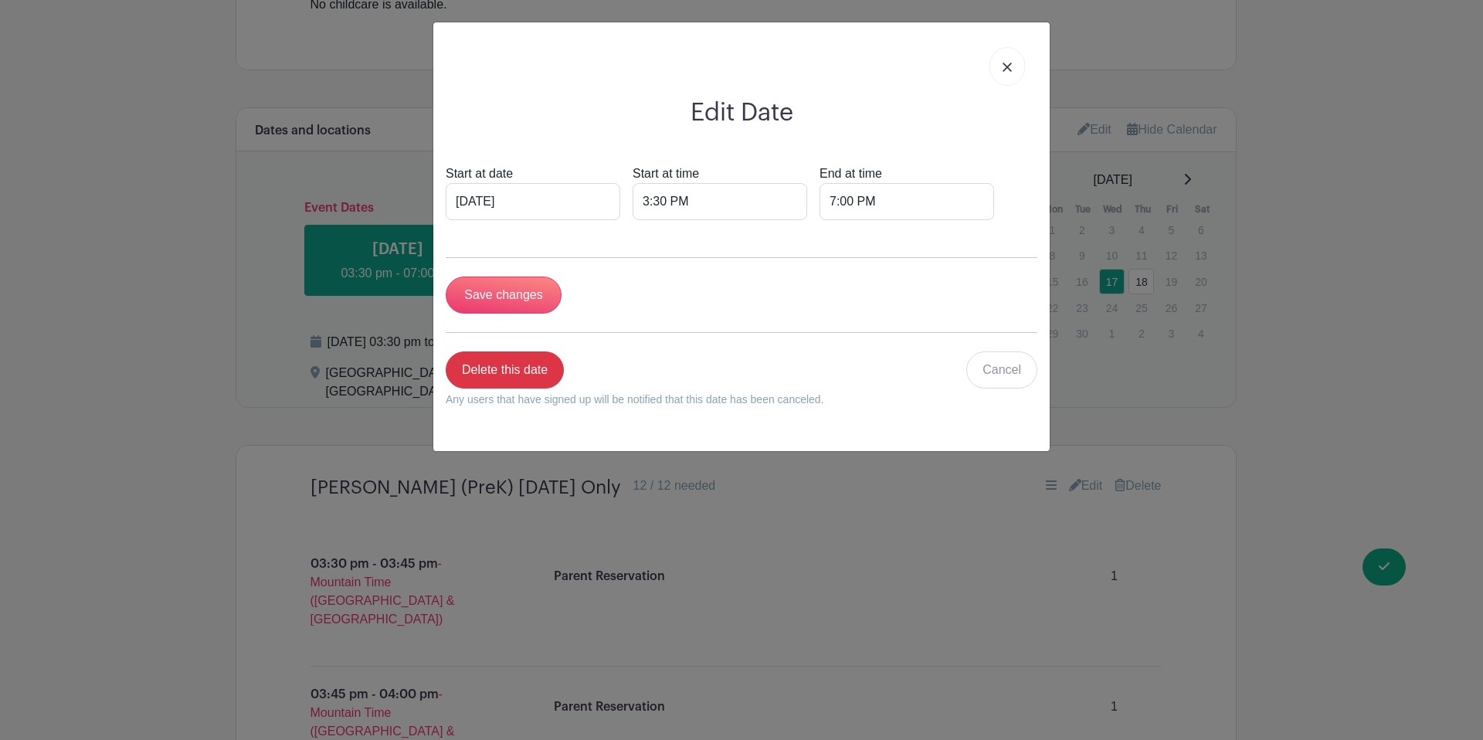
click at [995, 65] on link at bounding box center [1007, 66] width 36 height 39
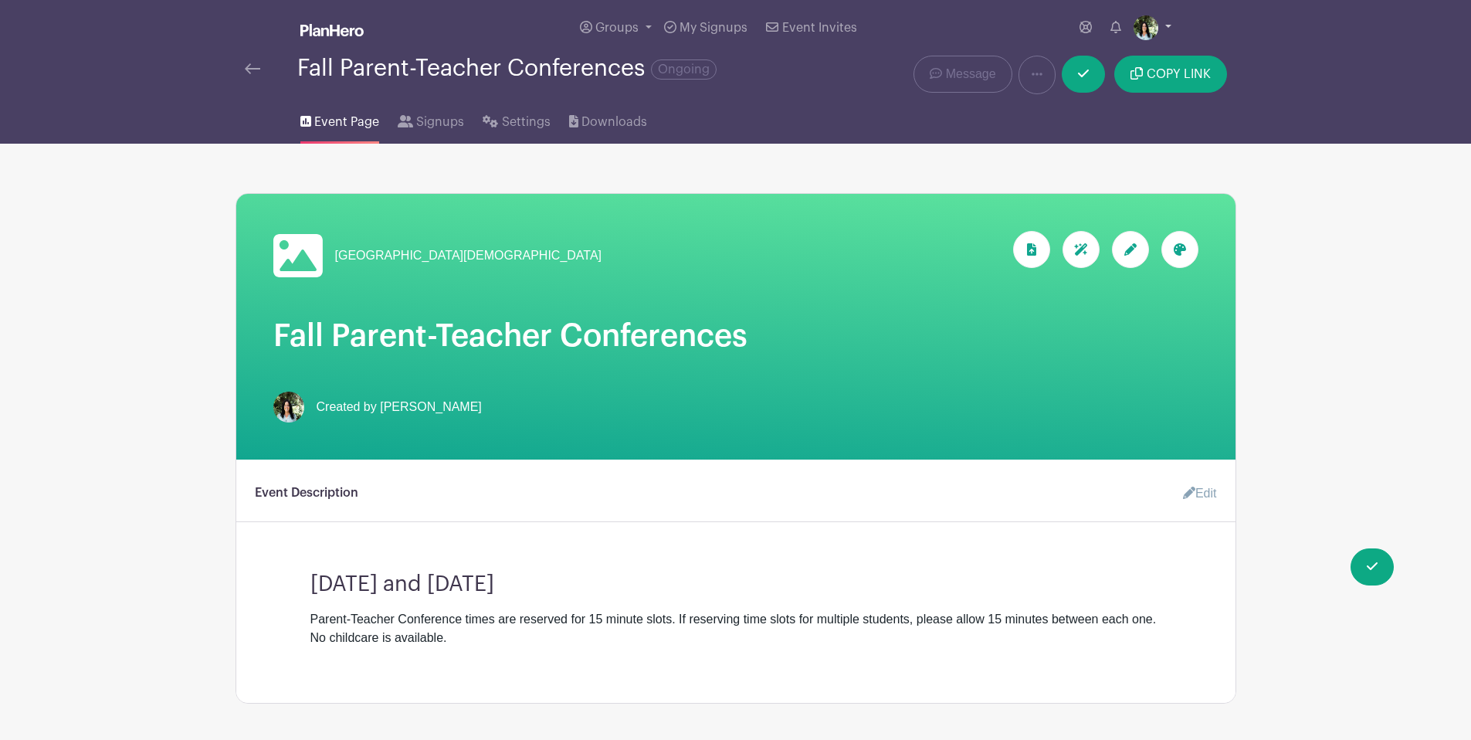
click at [1152, 24] on img at bounding box center [1146, 27] width 25 height 25
click at [1200, 21] on div "Groups All Groups Intermountain Christian School My Signups Event Invites My ac…" at bounding box center [736, 28] width 1020 height 56
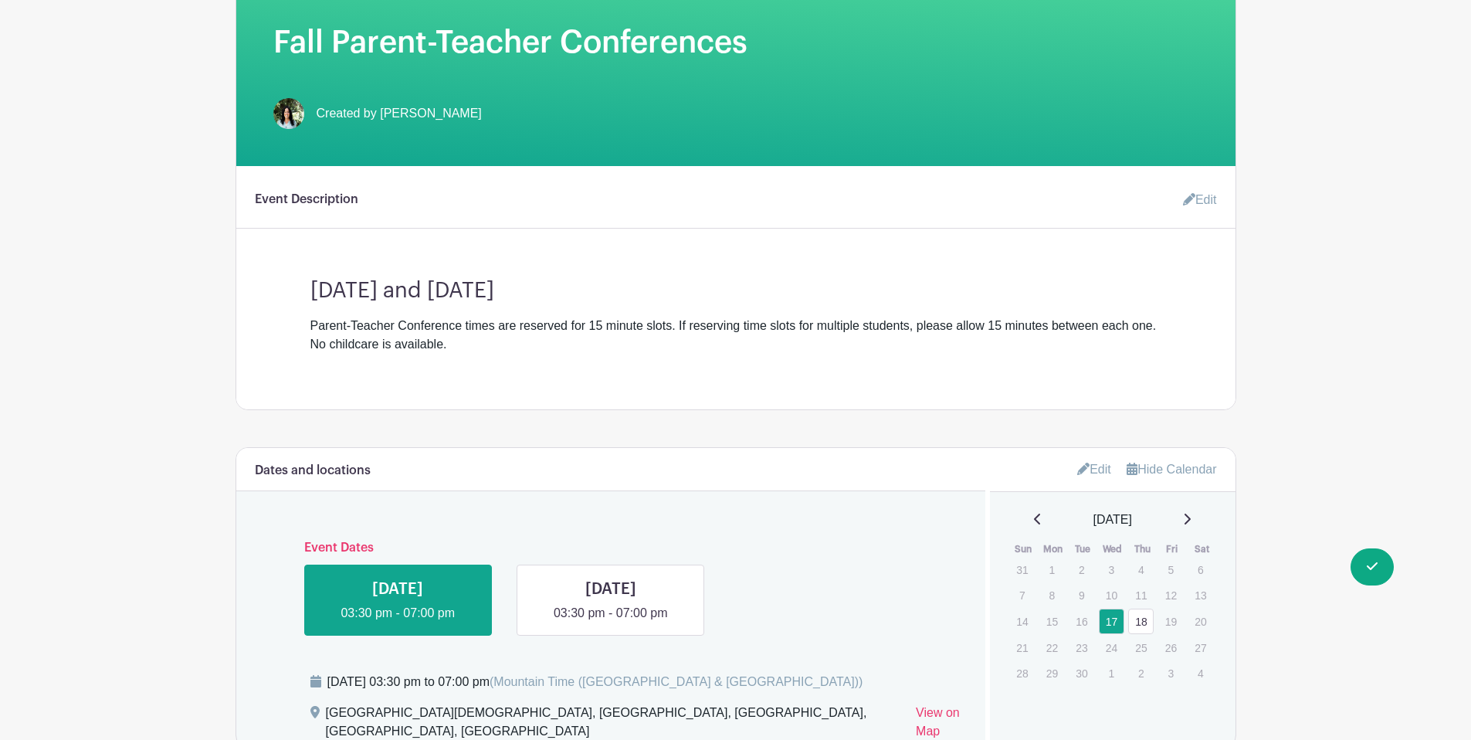
scroll to position [719, 0]
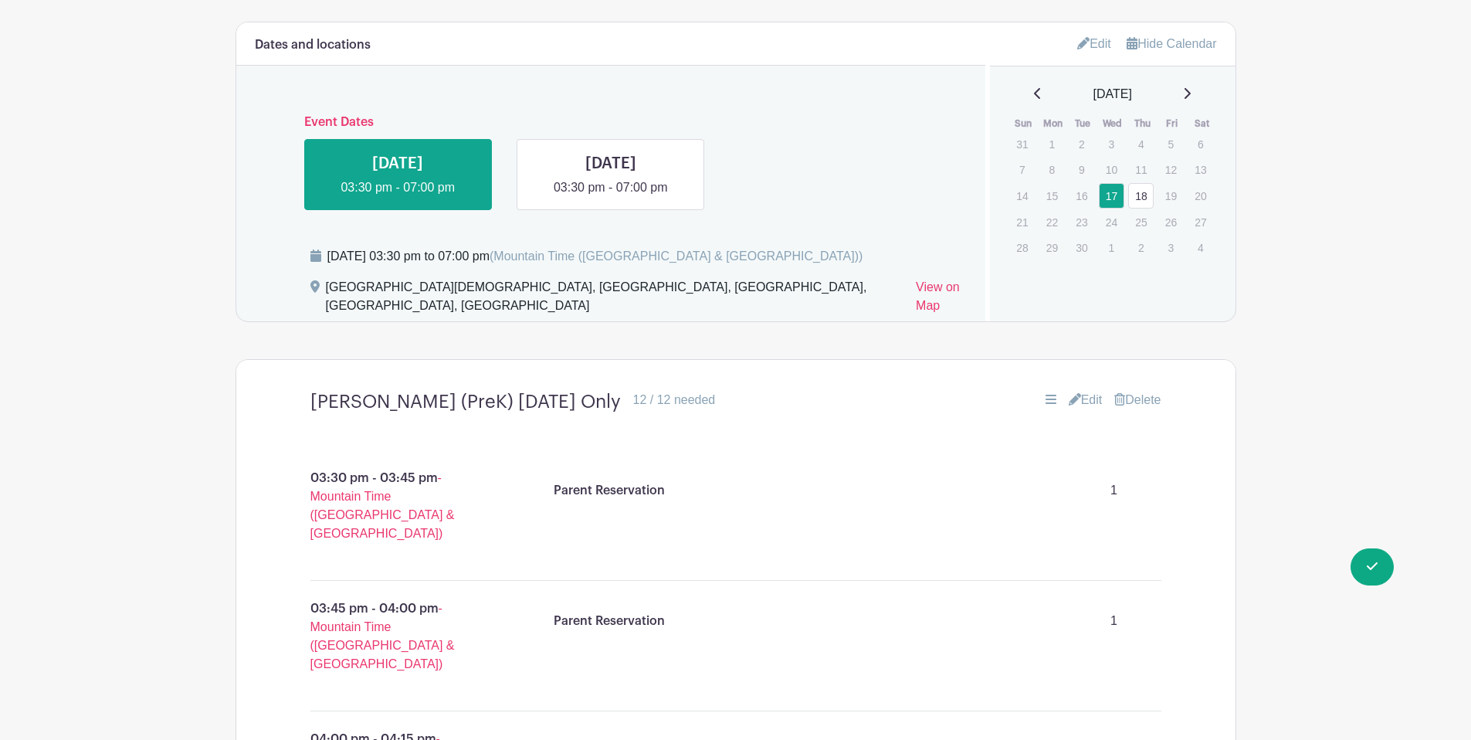
click at [365, 256] on div "Wednesday, September 17, 2025 at 03:30 pm to 07:00 pm (Mountain Time (US & Cana…" at bounding box center [596, 256] width 536 height 19
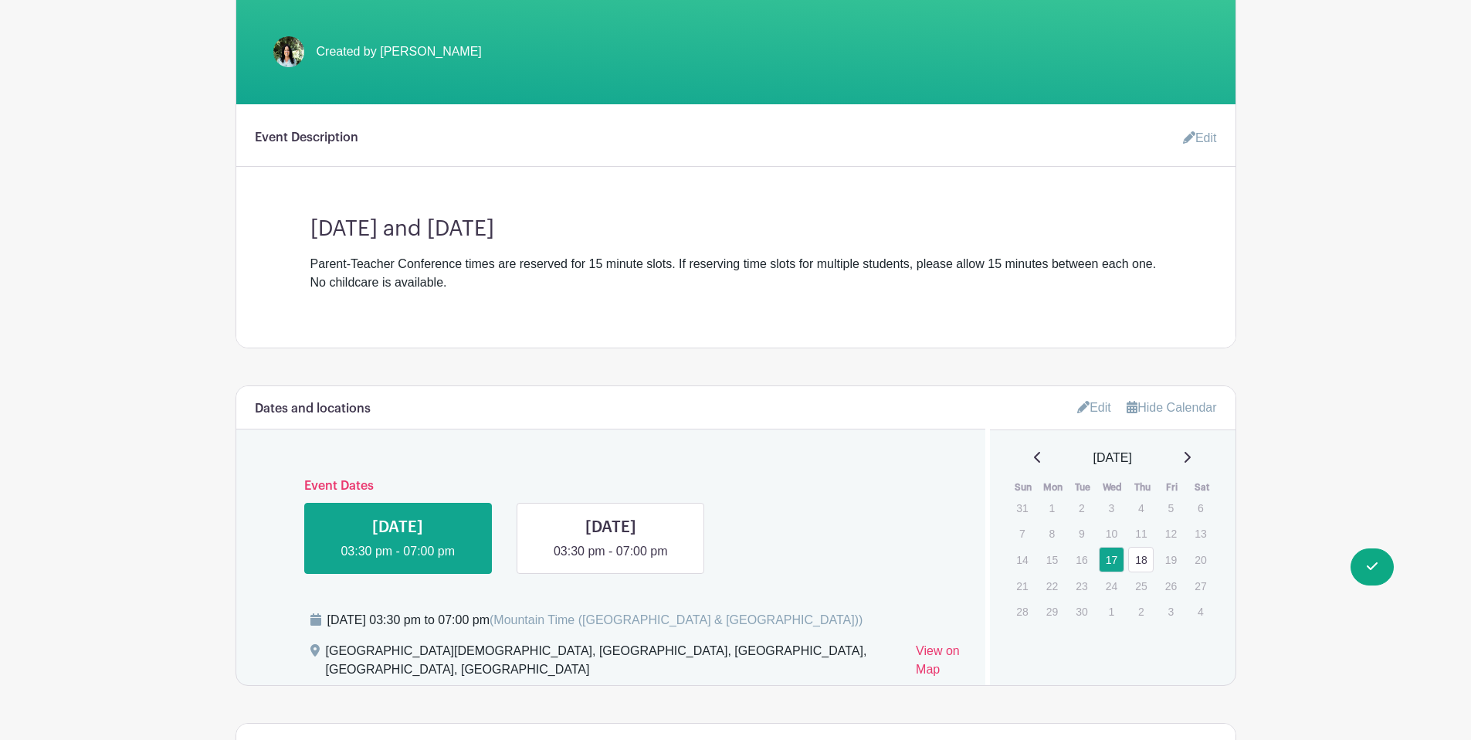
scroll to position [0, 0]
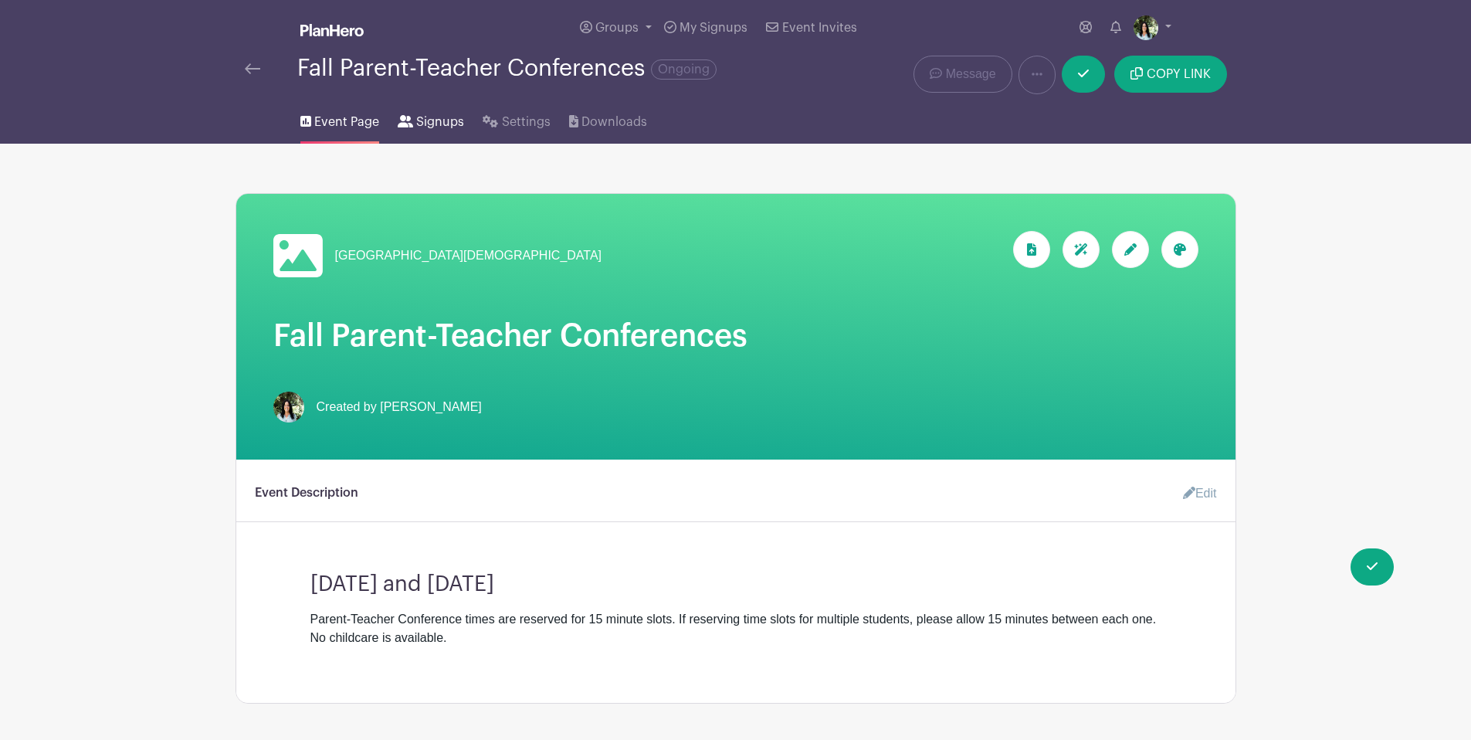
click at [443, 117] on span "Signups" at bounding box center [440, 122] width 48 height 19
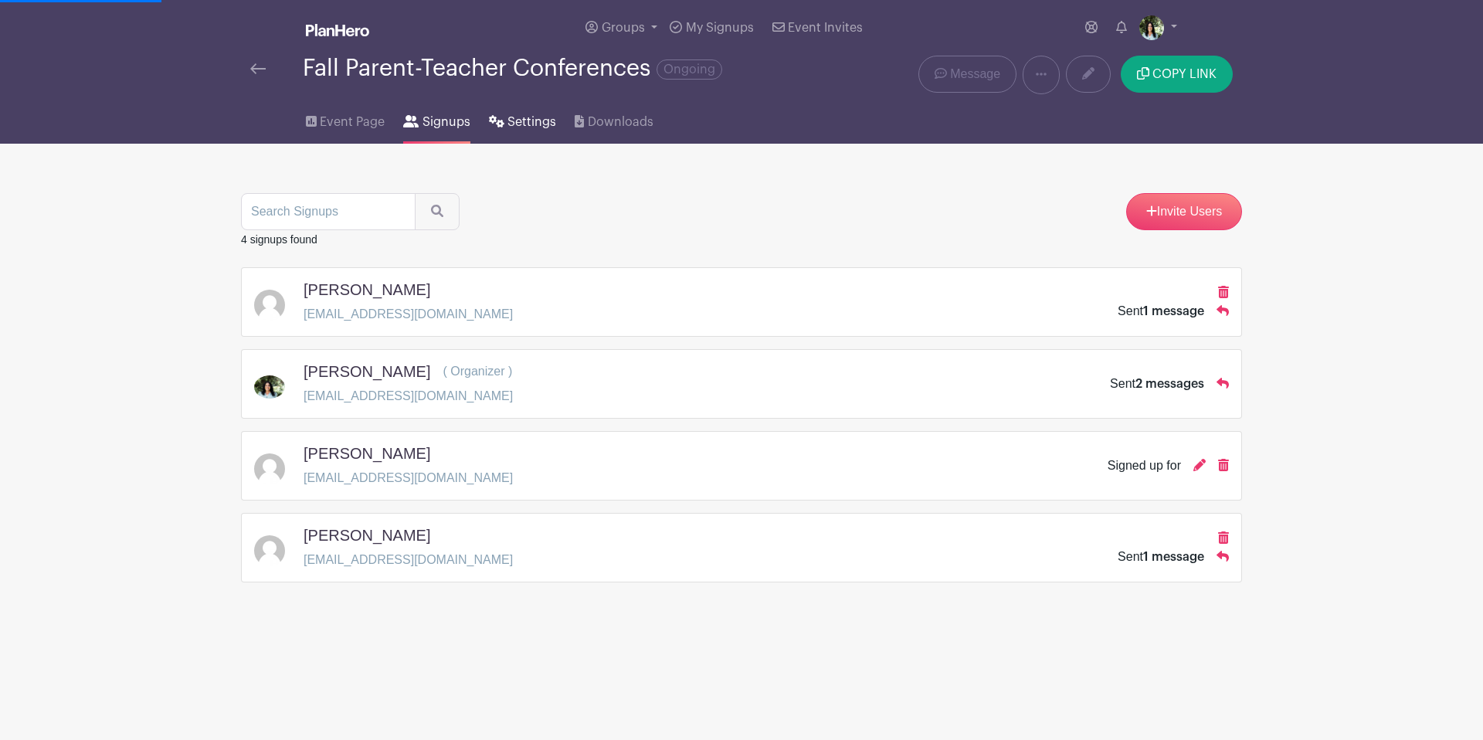
click at [546, 117] on span "Settings" at bounding box center [531, 122] width 49 height 19
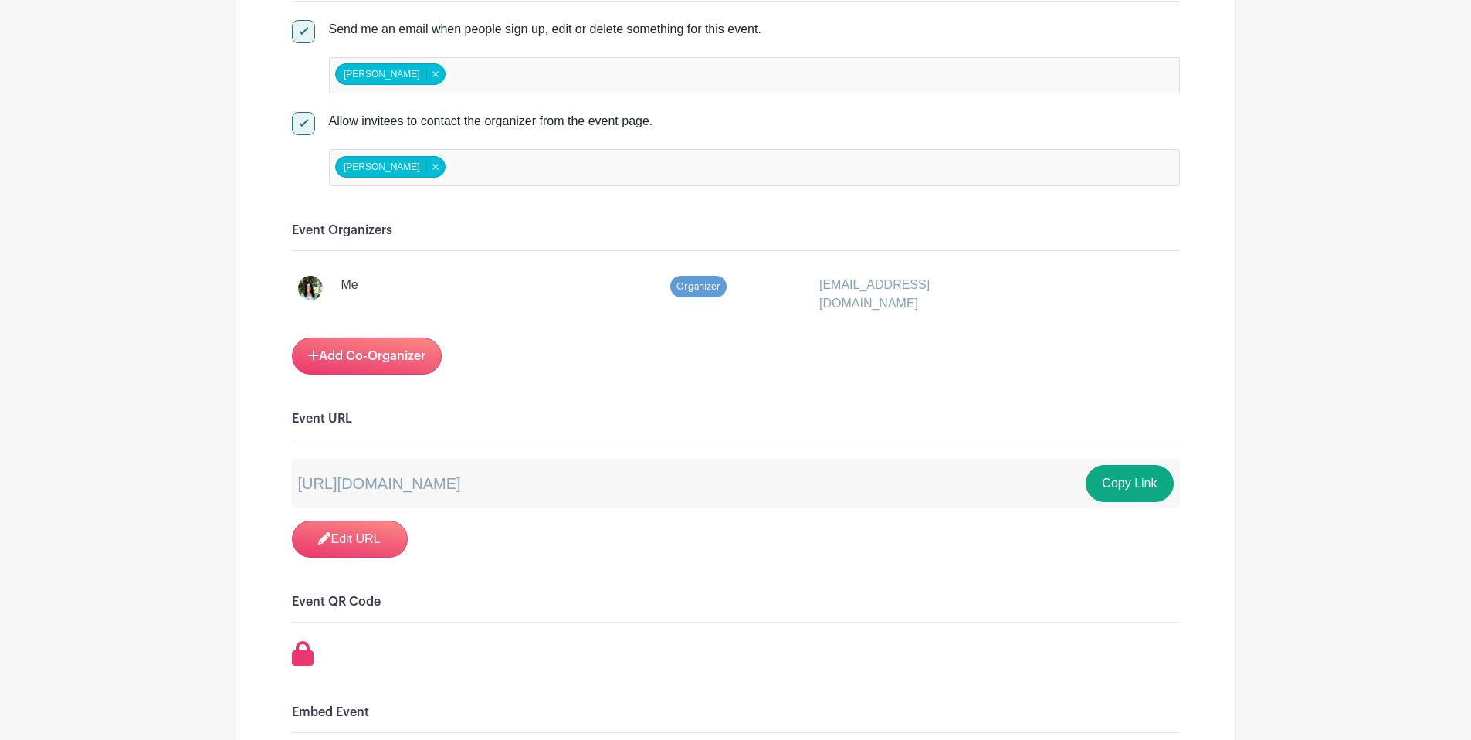
scroll to position [1228, 0]
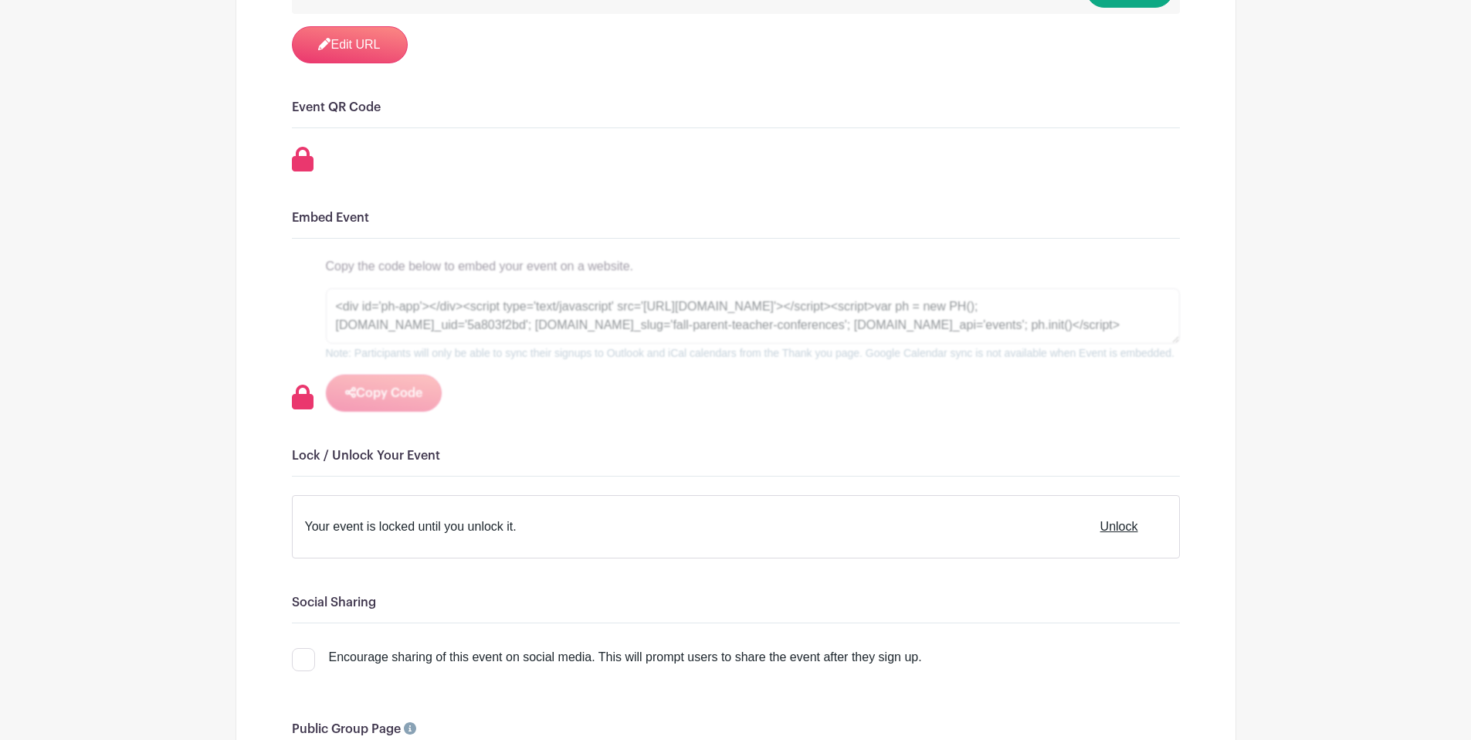
click at [389, 412] on div "Copy the code below to embed your event on a website. <div id='ph-app'></div><s…" at bounding box center [753, 334] width 854 height 154
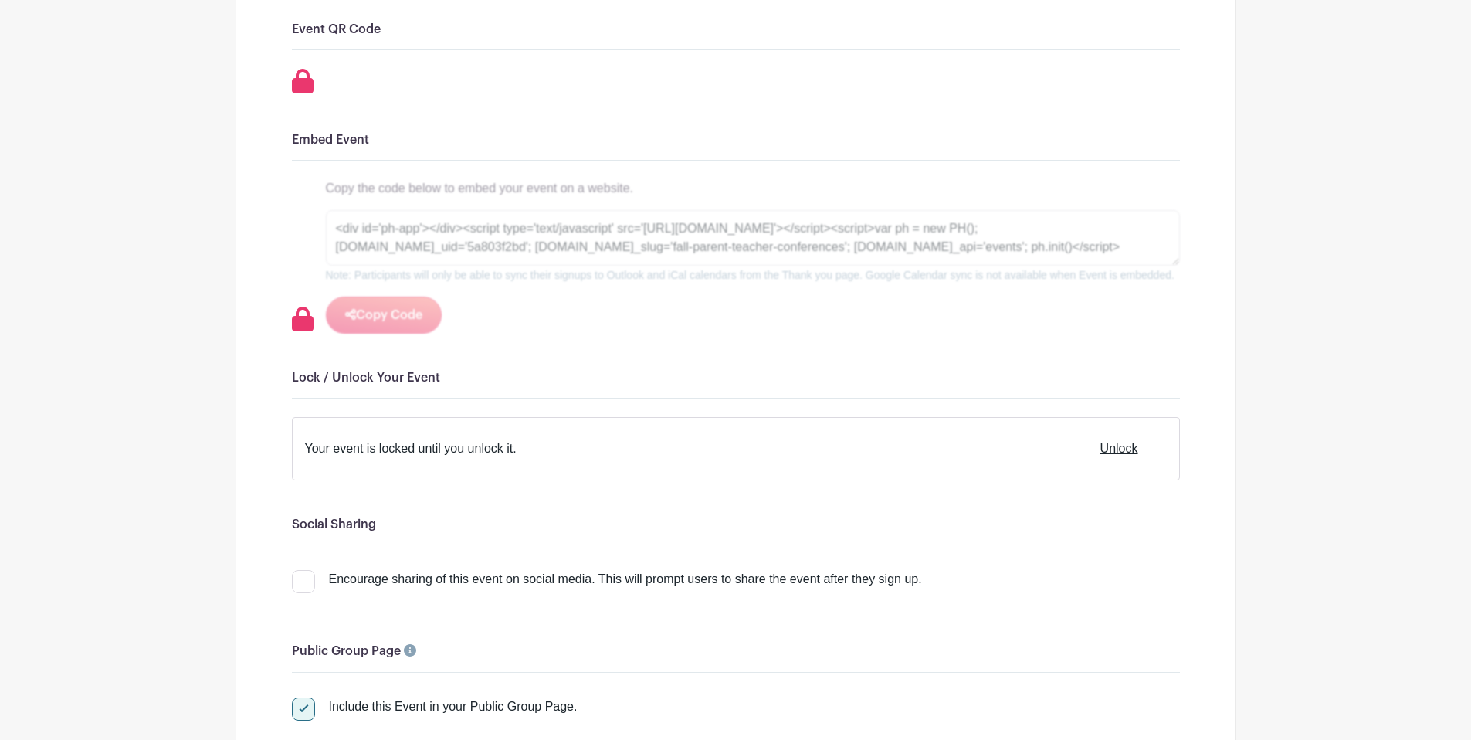
scroll to position [1308, 0]
click at [341, 383] on h6 "Lock / Unlock Your Event" at bounding box center [736, 375] width 888 height 15
click at [1118, 465] on button "Unlock" at bounding box center [1119, 446] width 70 height 37
